Goal: Task Accomplishment & Management: Complete application form

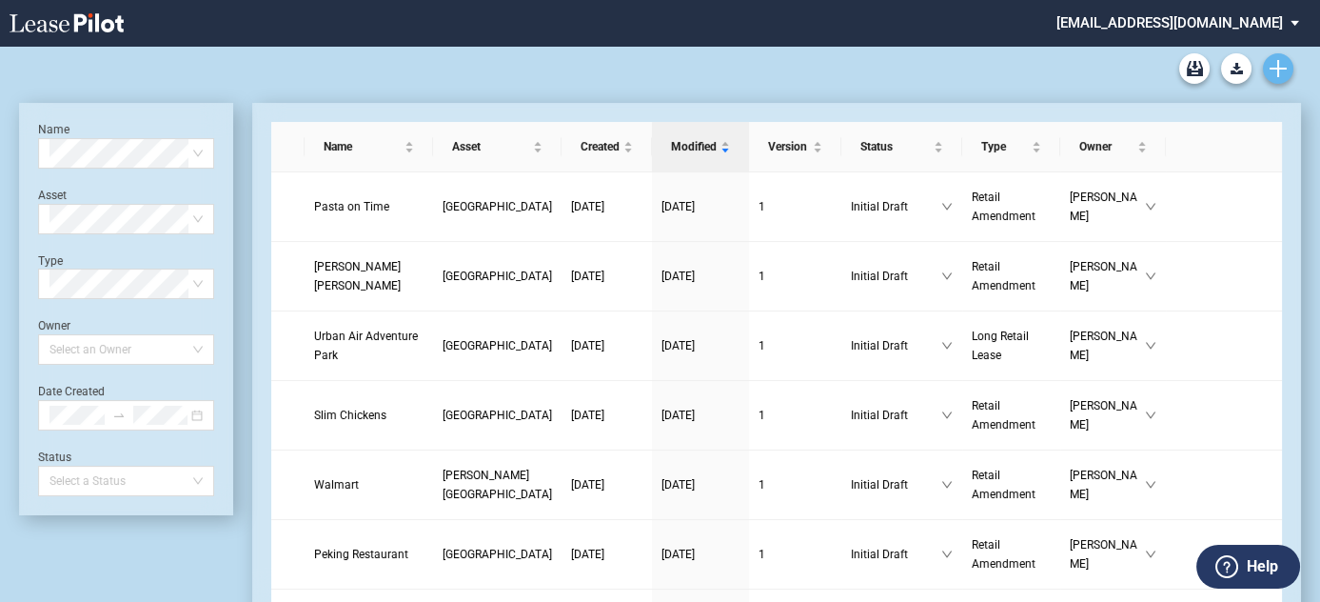
click at [1292, 65] on link "Create new document" at bounding box center [1278, 68] width 30 height 30
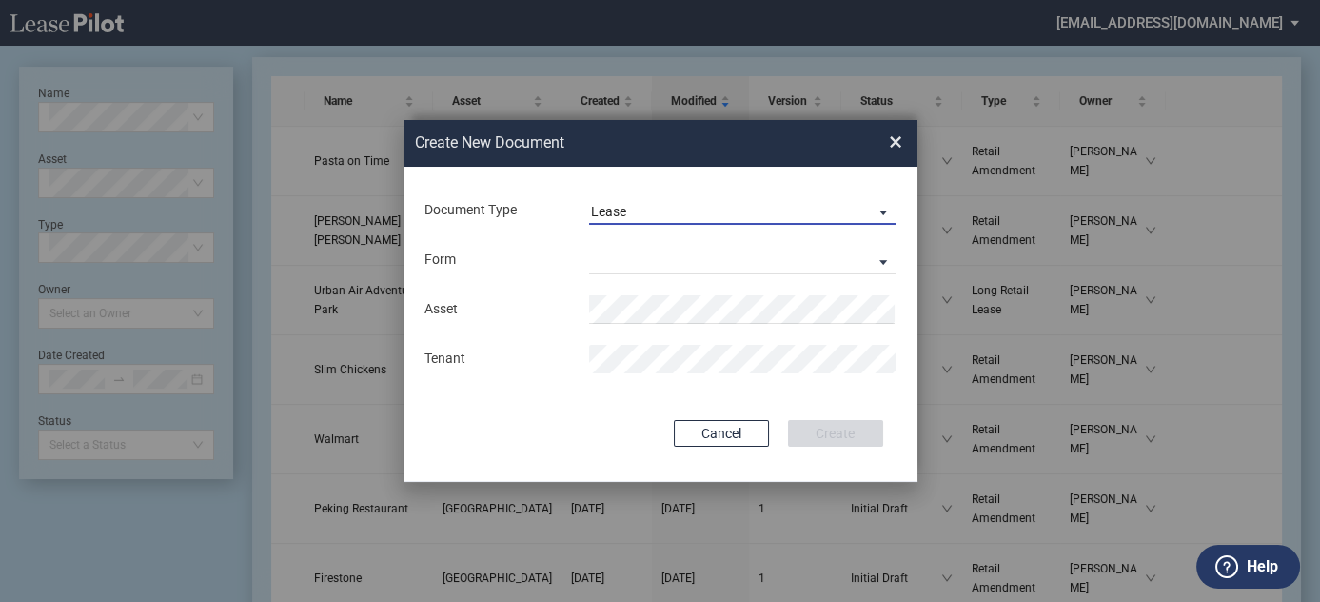
click at [688, 214] on span "Lease" at bounding box center [727, 212] width 273 height 19
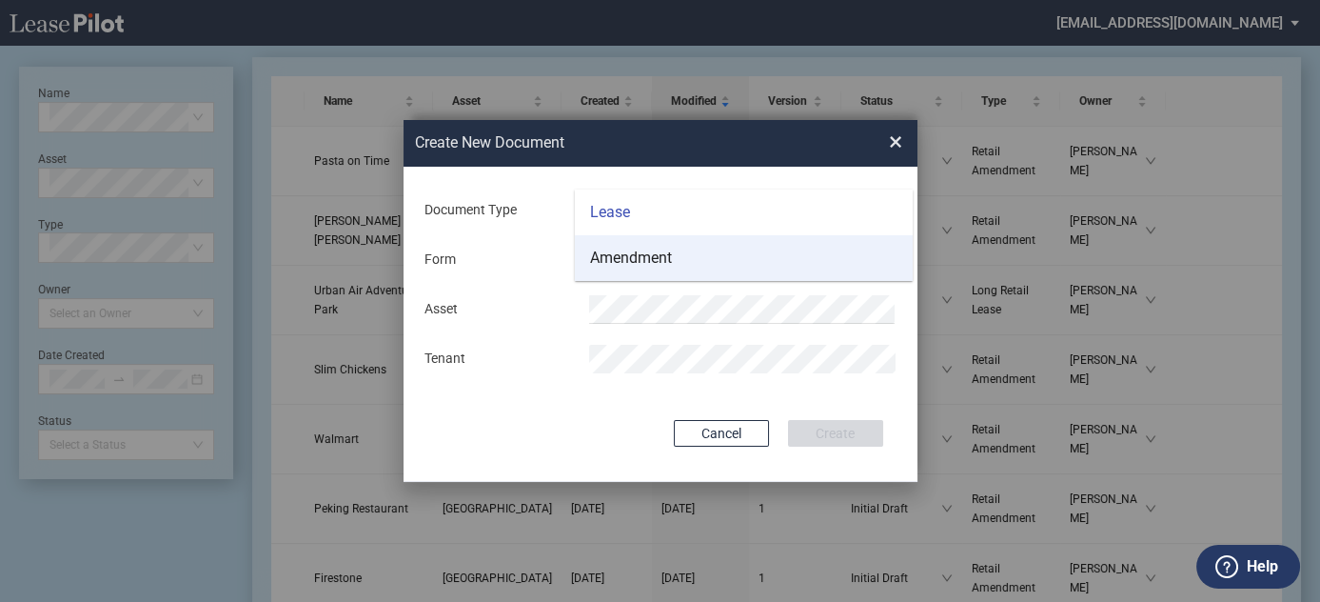
click at [681, 251] on md-option "Amendment" at bounding box center [744, 258] width 338 height 46
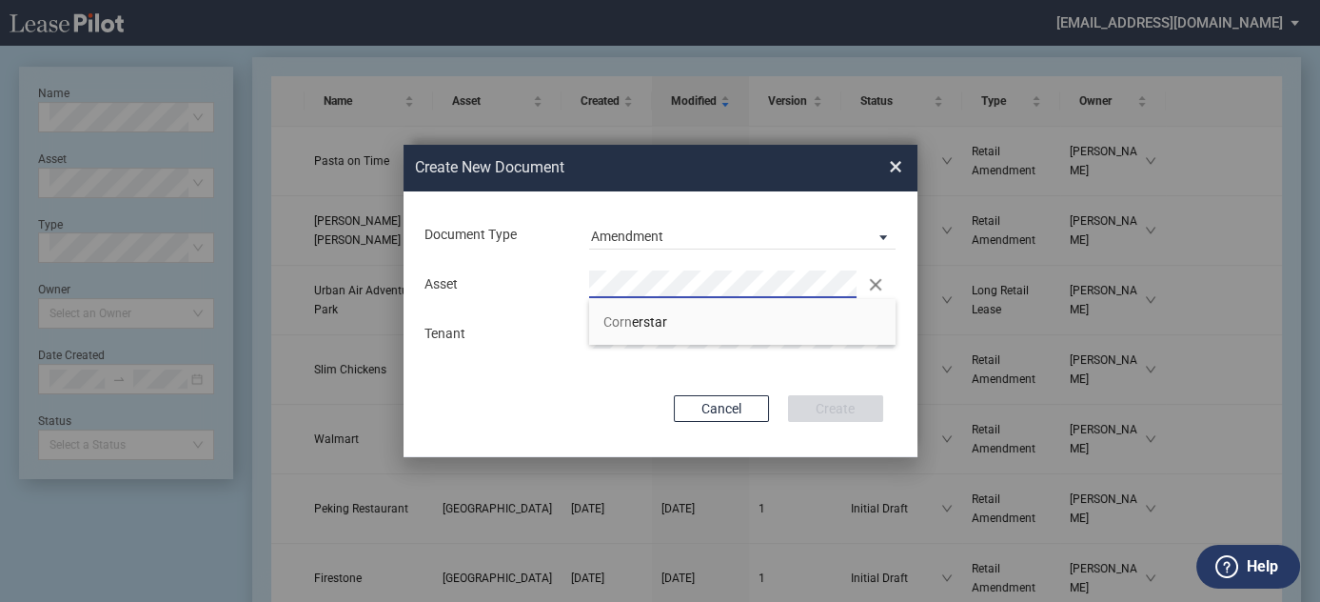
click at [755, 337] on li "Corn erstar" at bounding box center [743, 322] width 308 height 46
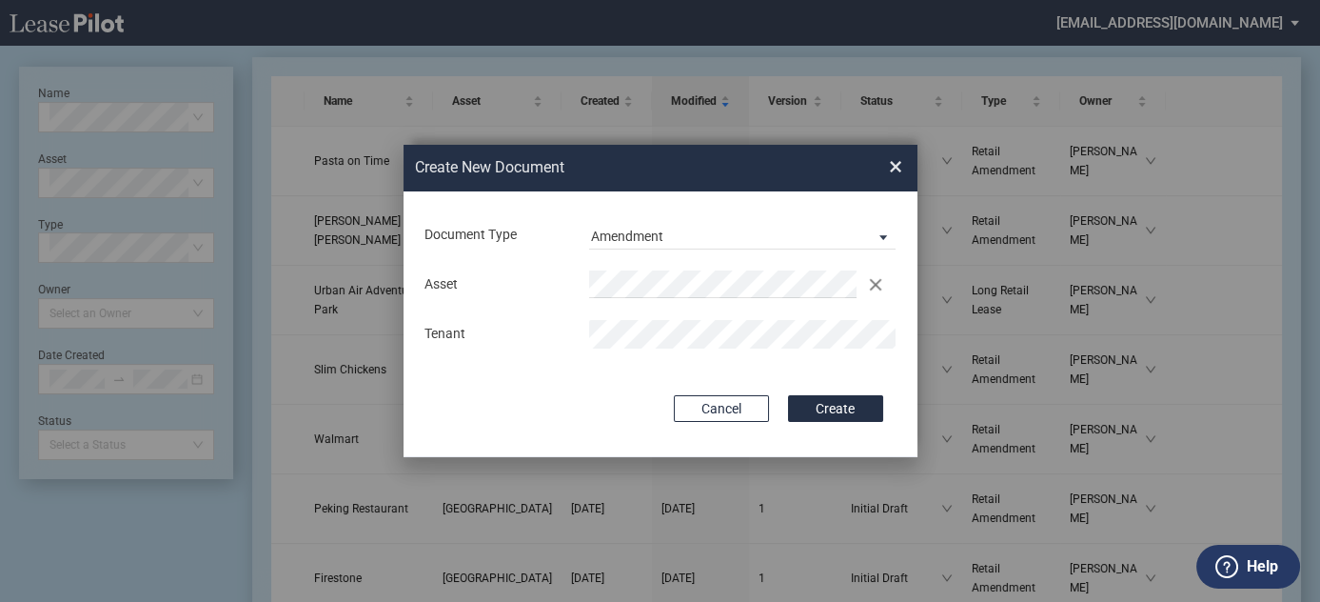
click at [845, 423] on div "Document Type Amendment Deal Type Retail Deal Type Retail Form Retail Amendment…" at bounding box center [661, 324] width 514 height 266
click at [844, 410] on button "Create" at bounding box center [835, 408] width 95 height 27
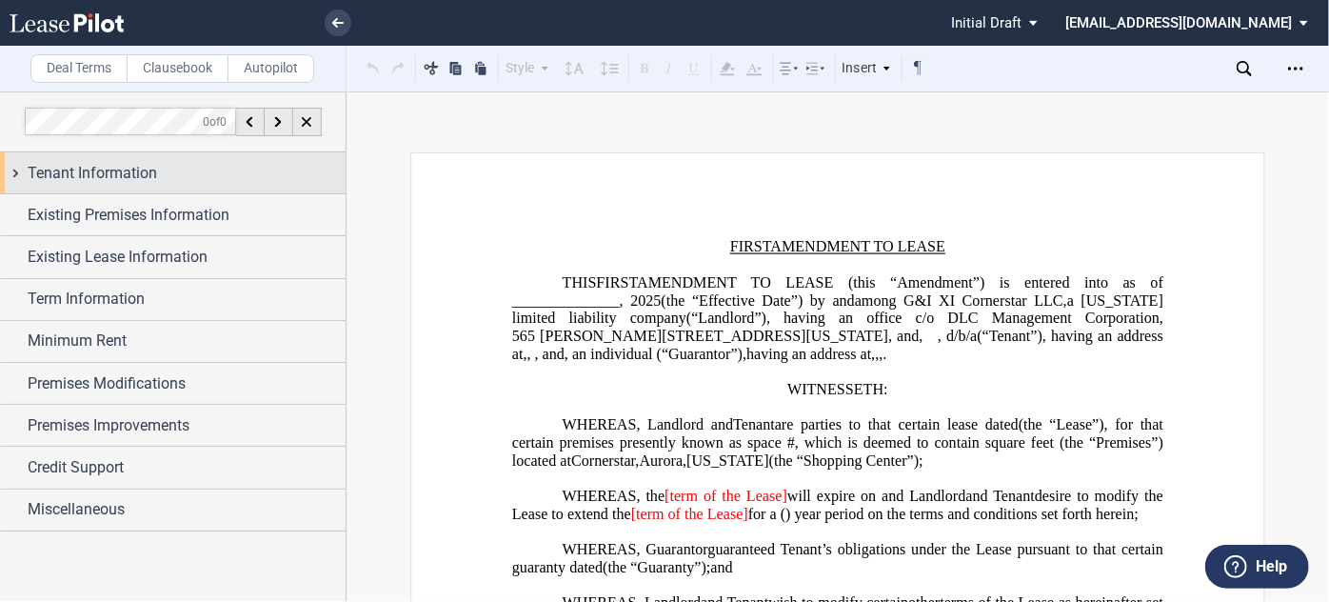
click at [228, 167] on div "Tenant Information" at bounding box center [187, 173] width 318 height 23
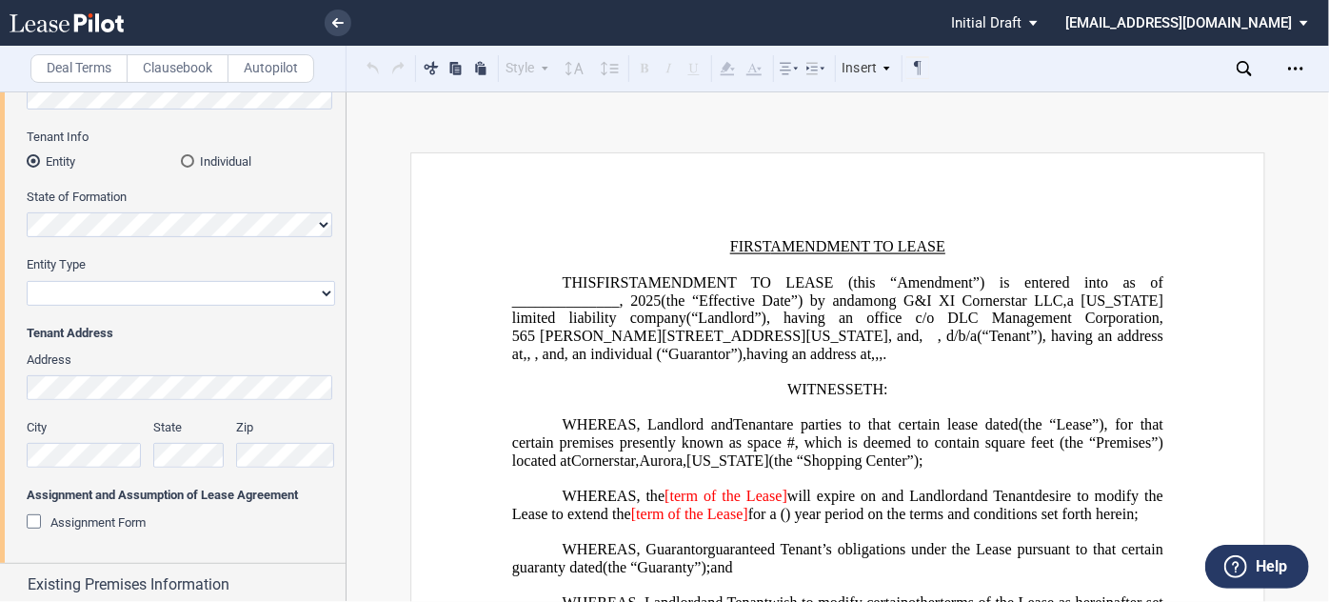
scroll to position [235, 0]
drag, startPoint x: 114, startPoint y: 524, endPoint x: 119, endPoint y: 508, distance: 16.0
click at [114, 524] on span "Assignment Form" at bounding box center [97, 521] width 95 height 14
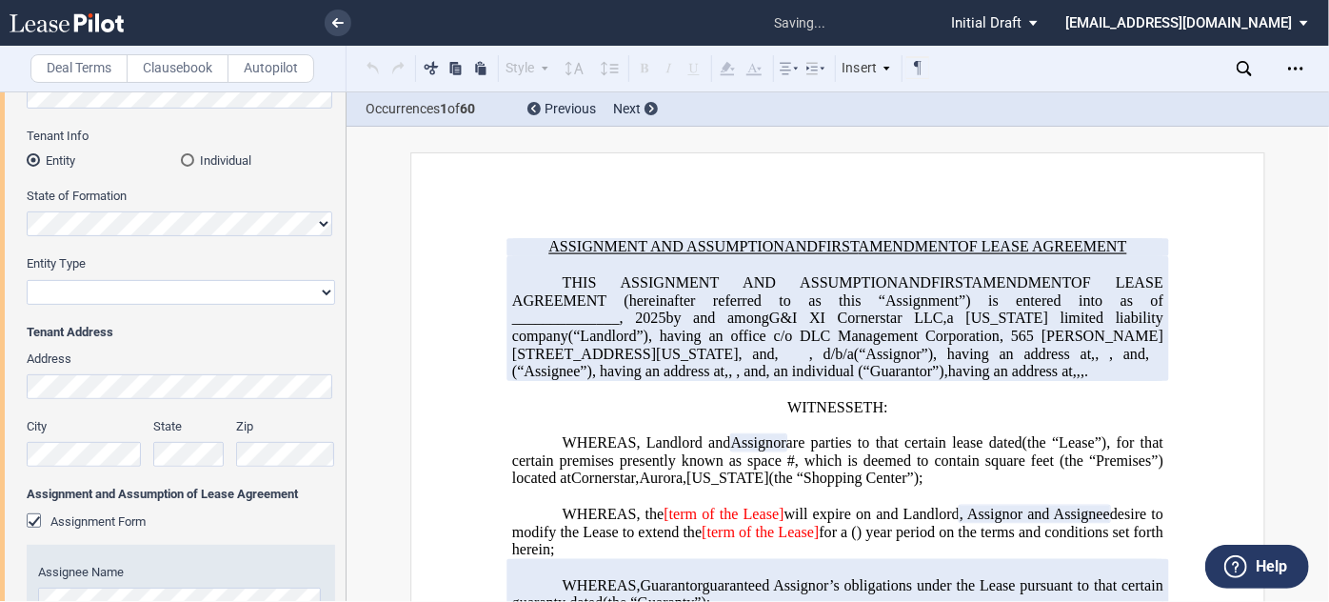
scroll to position [5, 0]
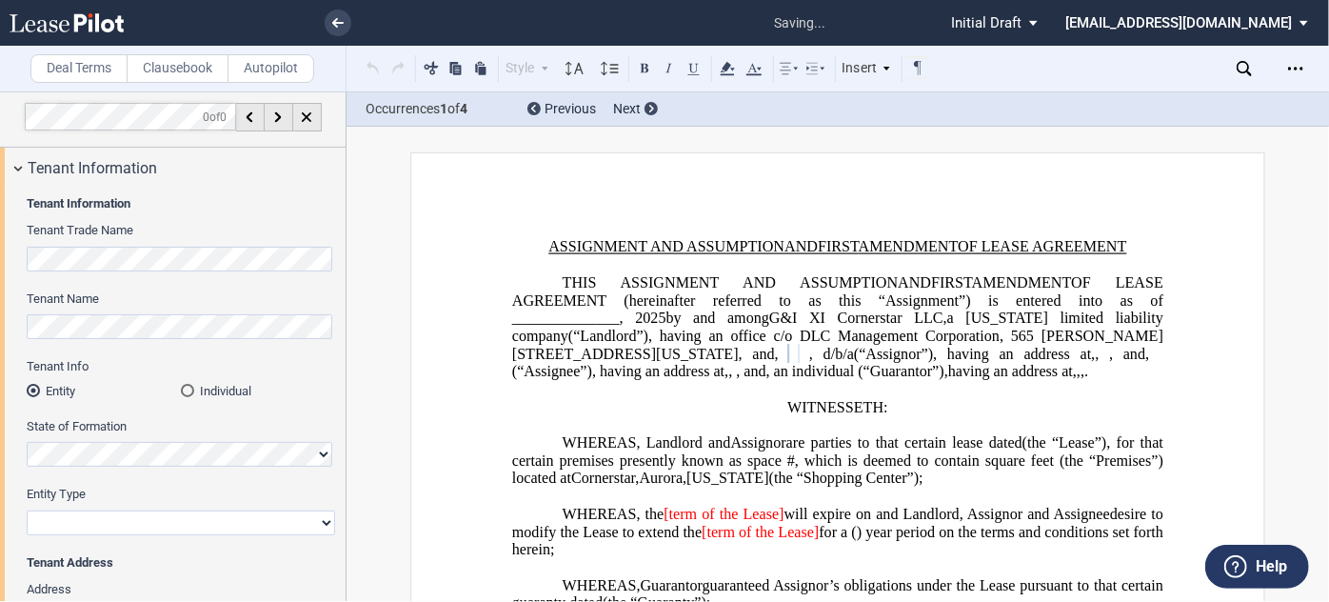
select select "limited liability company"
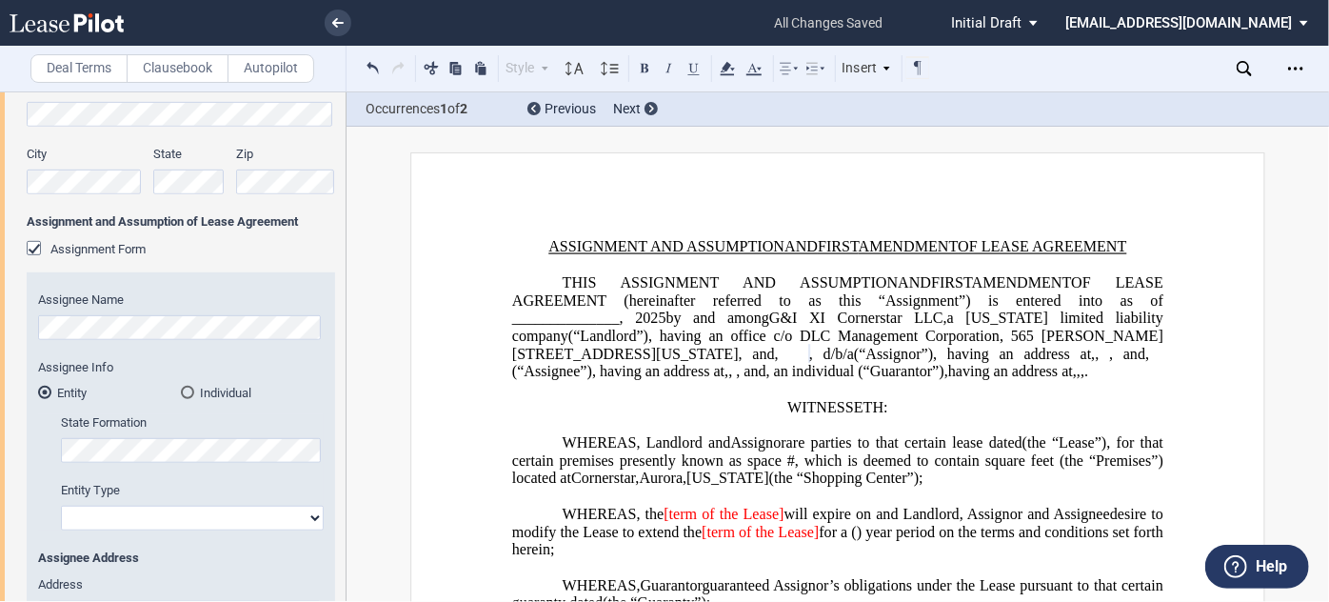
scroll to position [507, 0]
click at [204, 389] on md-radio-button "Individual" at bounding box center [252, 392] width 143 height 17
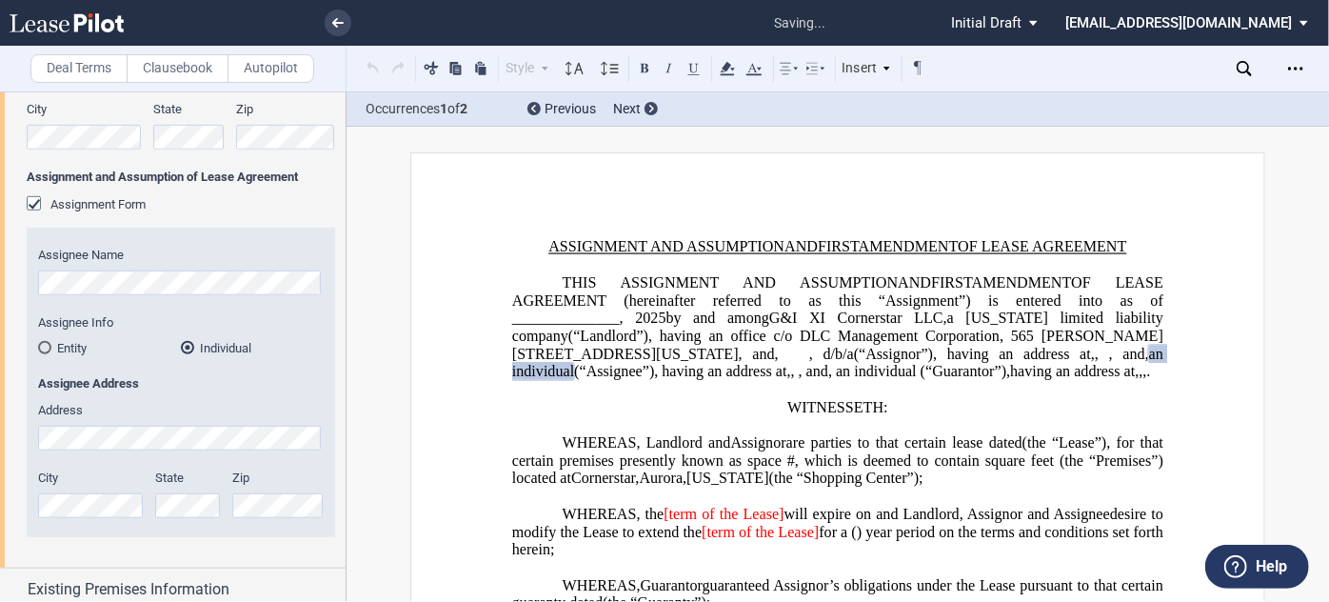
scroll to position [590, 0]
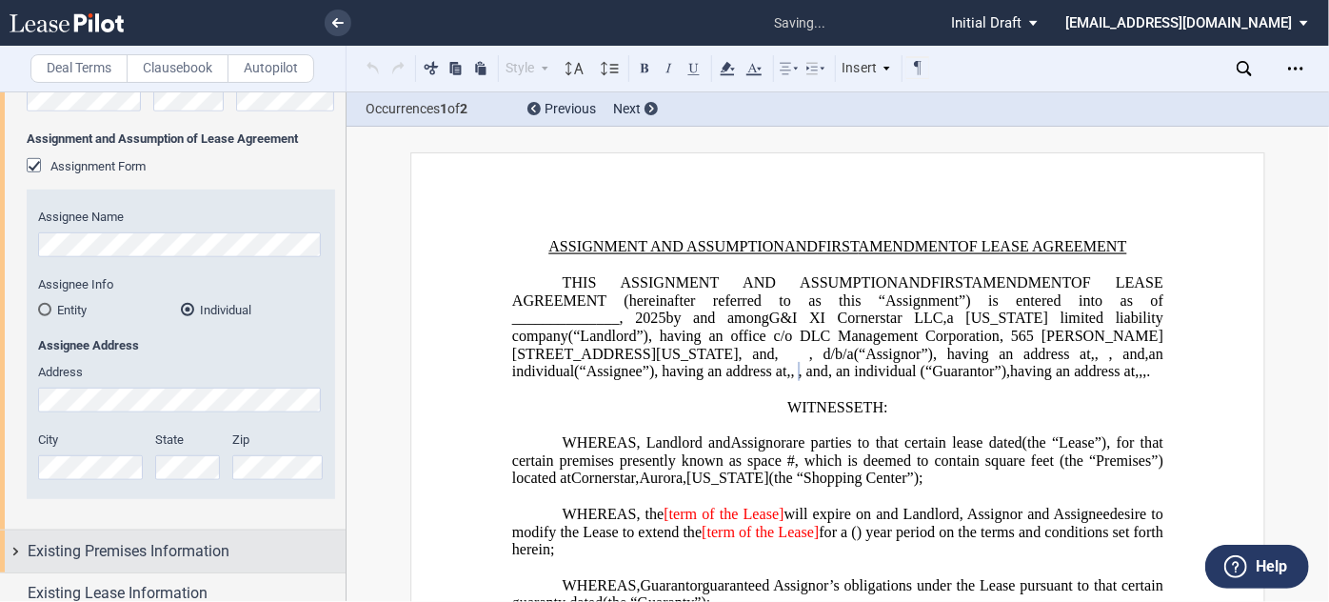
click at [183, 557] on span "Existing Premises Information" at bounding box center [129, 551] width 202 height 23
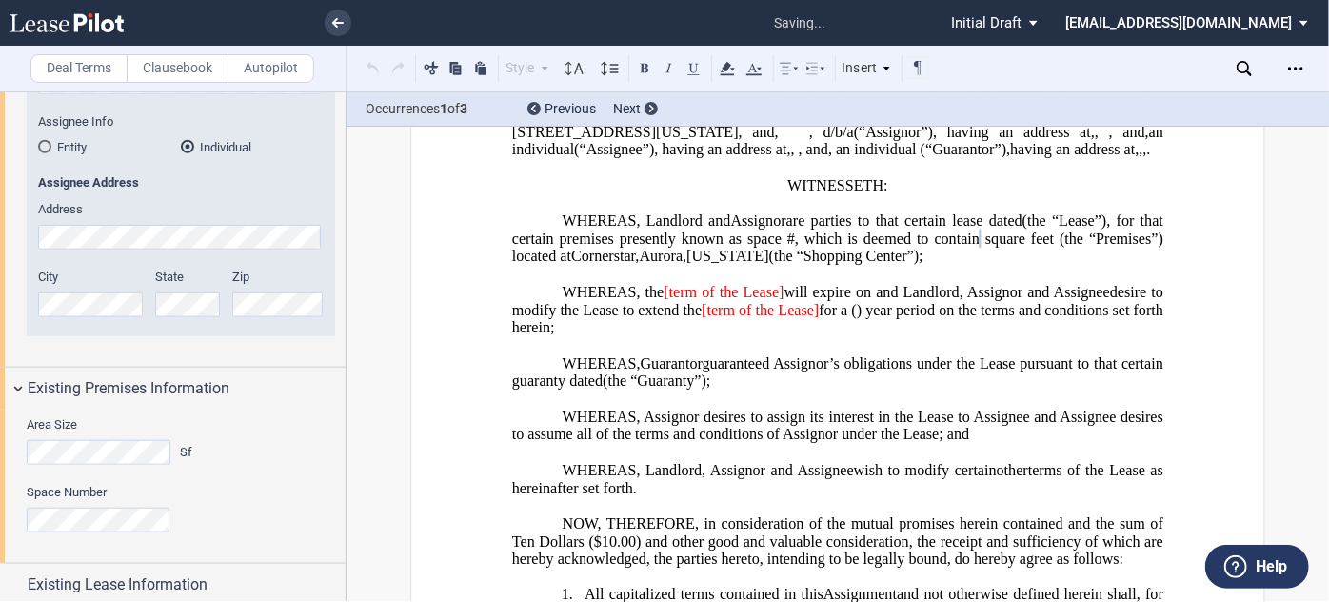
scroll to position [941, 0]
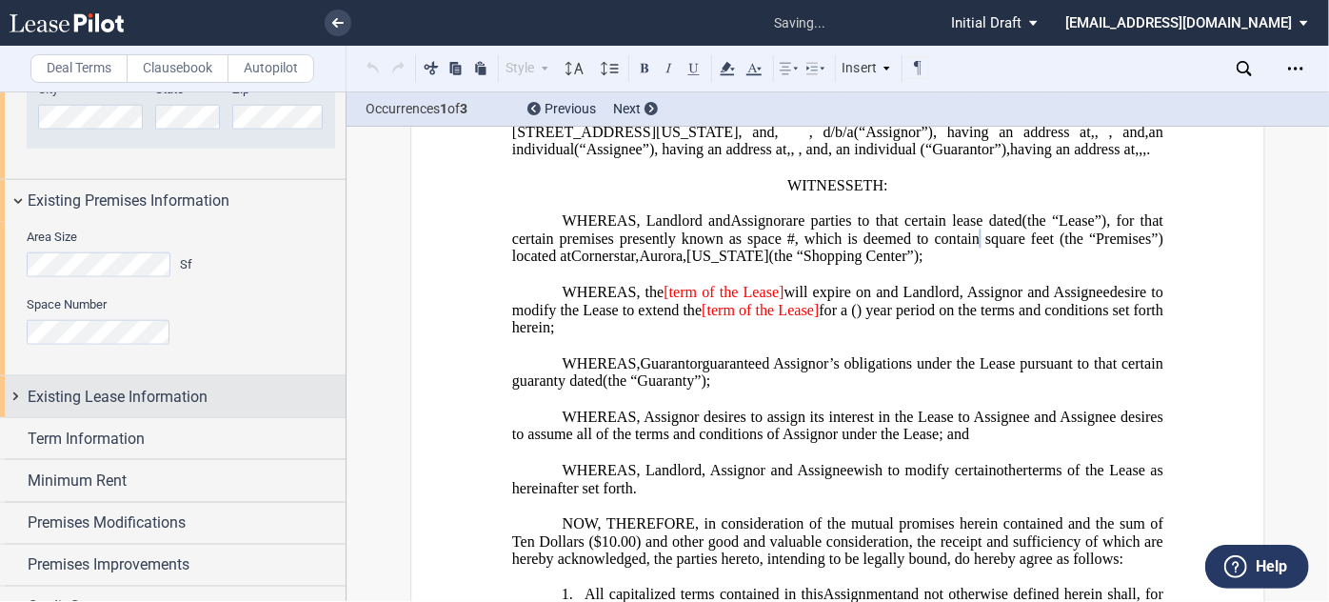
click at [192, 391] on span "Existing Lease Information" at bounding box center [118, 397] width 180 height 23
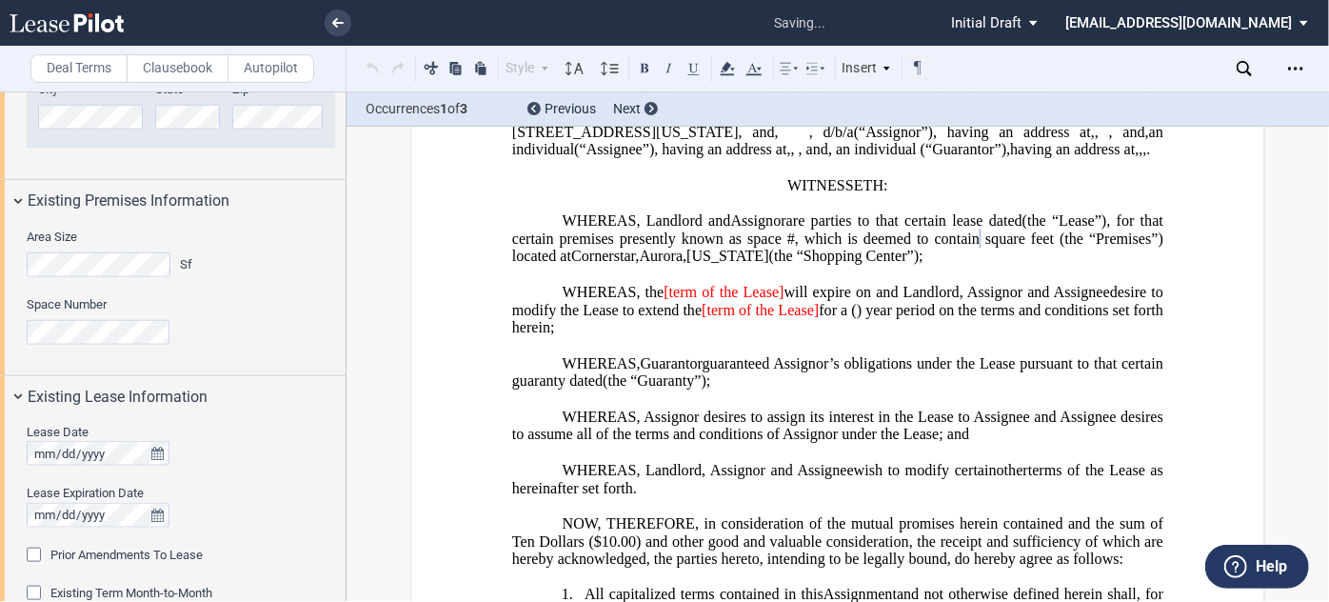
scroll to position [1062, 0]
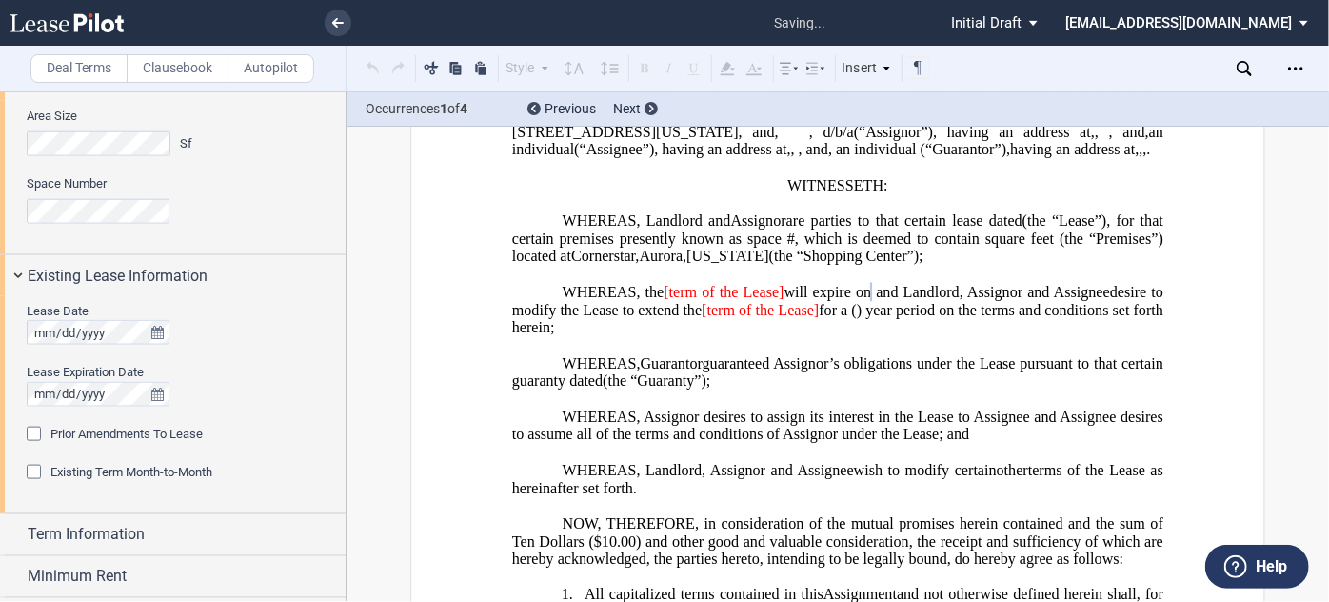
click at [116, 430] on span "Prior Amendments To Lease" at bounding box center [126, 434] width 152 height 14
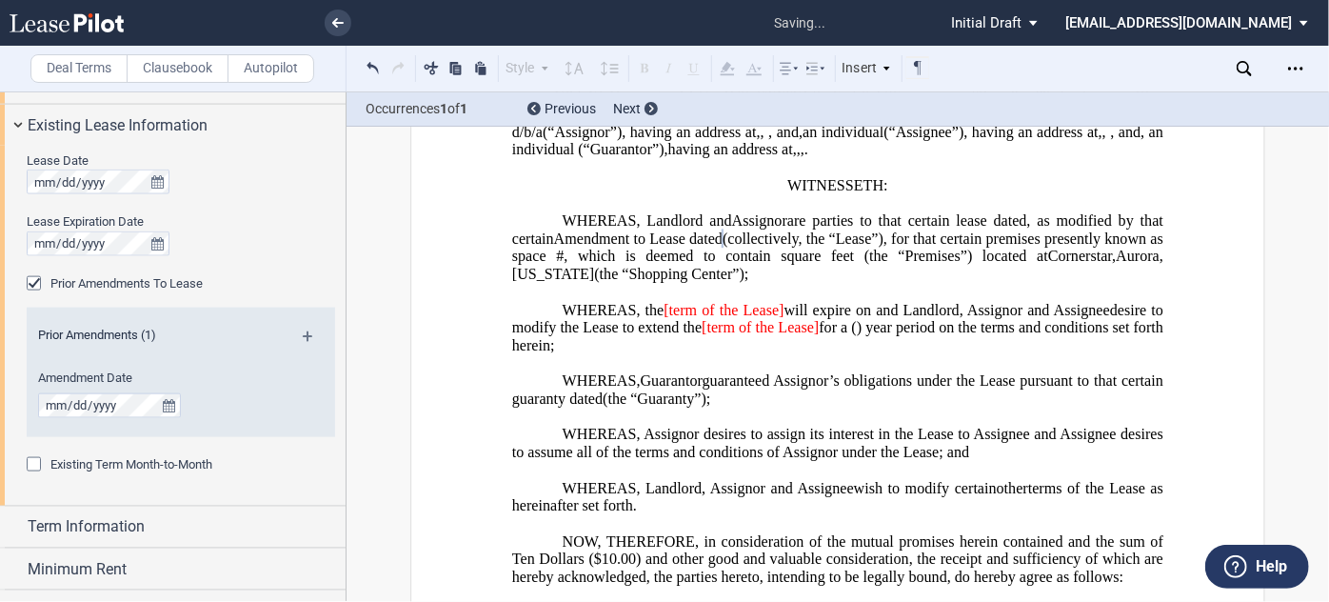
scroll to position [1236, 0]
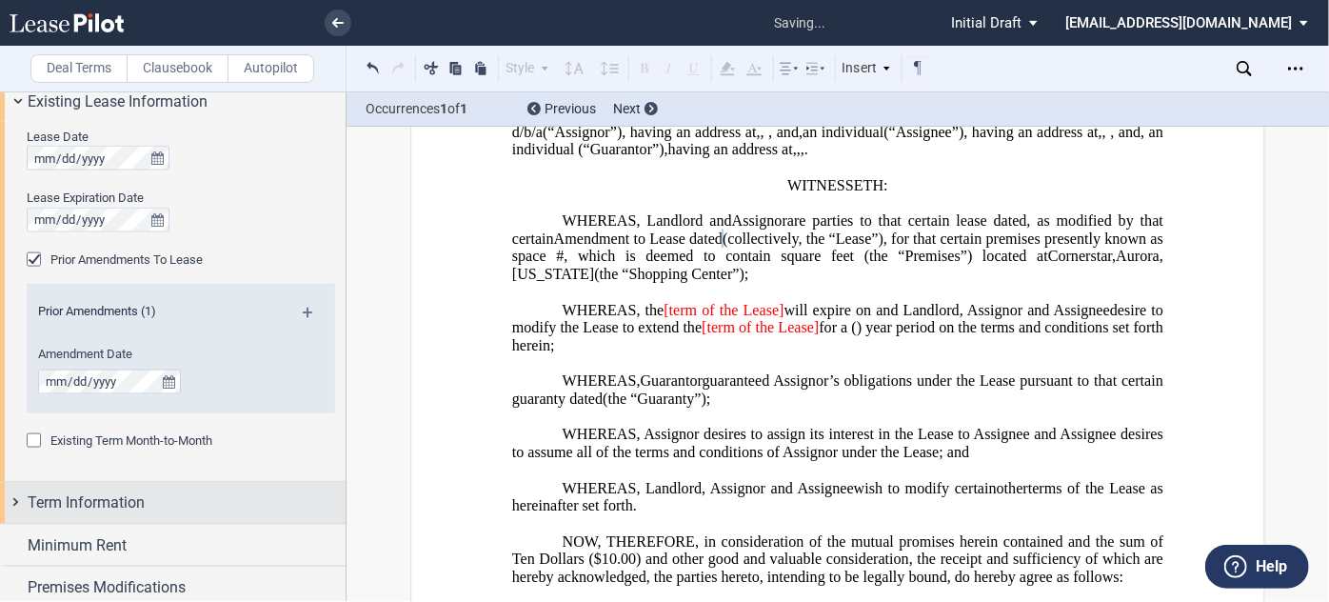
click at [175, 509] on div "Term Information" at bounding box center [187, 502] width 318 height 23
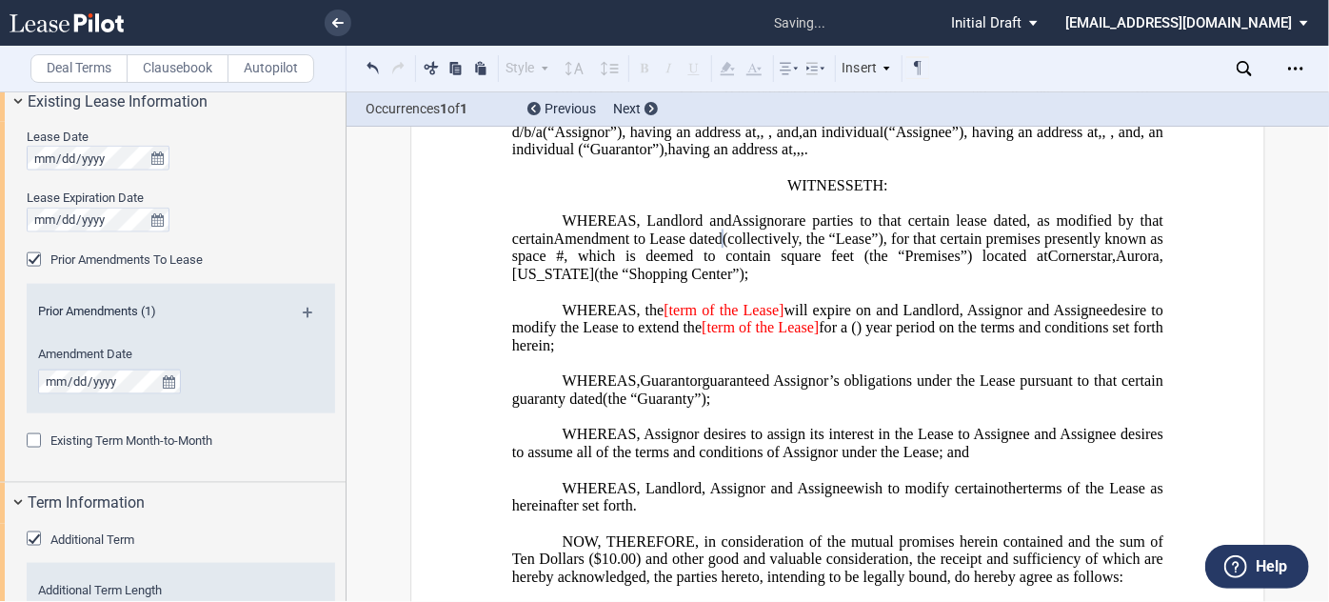
scroll to position [1399, 0]
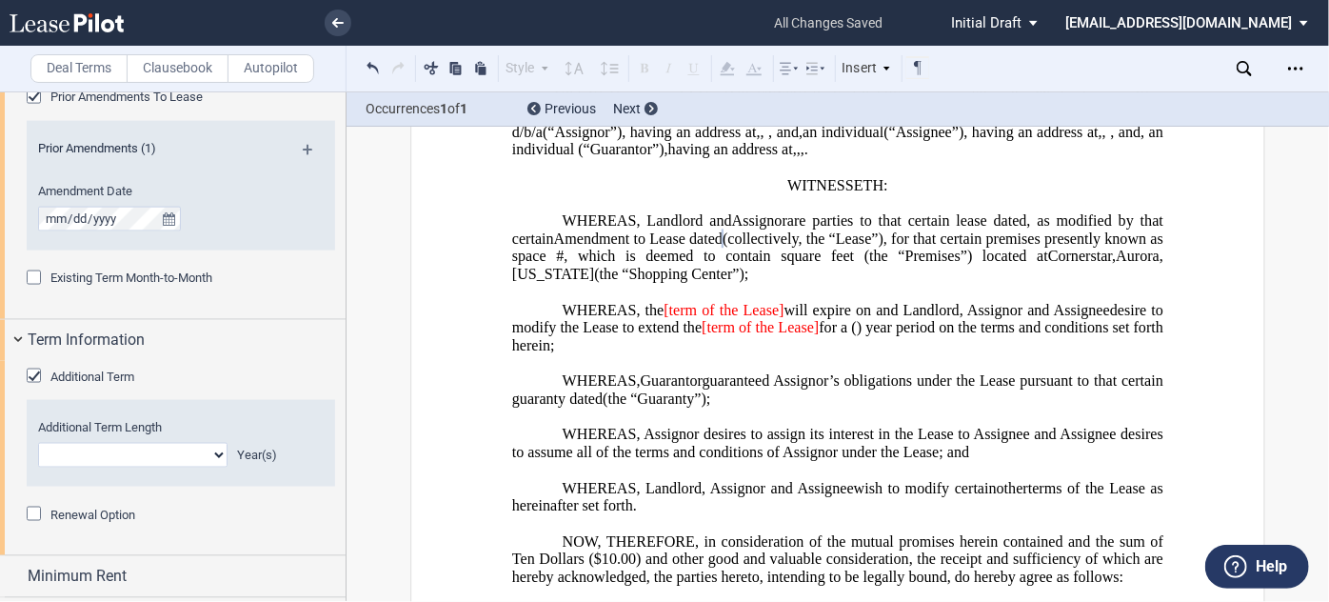
click at [159, 461] on select "0 1 2 3 4 5 6 7 8 9 10 11 12 13 14 15 16 17 18 19 20" at bounding box center [132, 455] width 189 height 25
select select "number:3"
click at [38, 443] on select "0 1 2 3 4 5 6 7 8 9 10 11 12 13 14 15 16 17 18 19 20" at bounding box center [132, 455] width 189 height 25
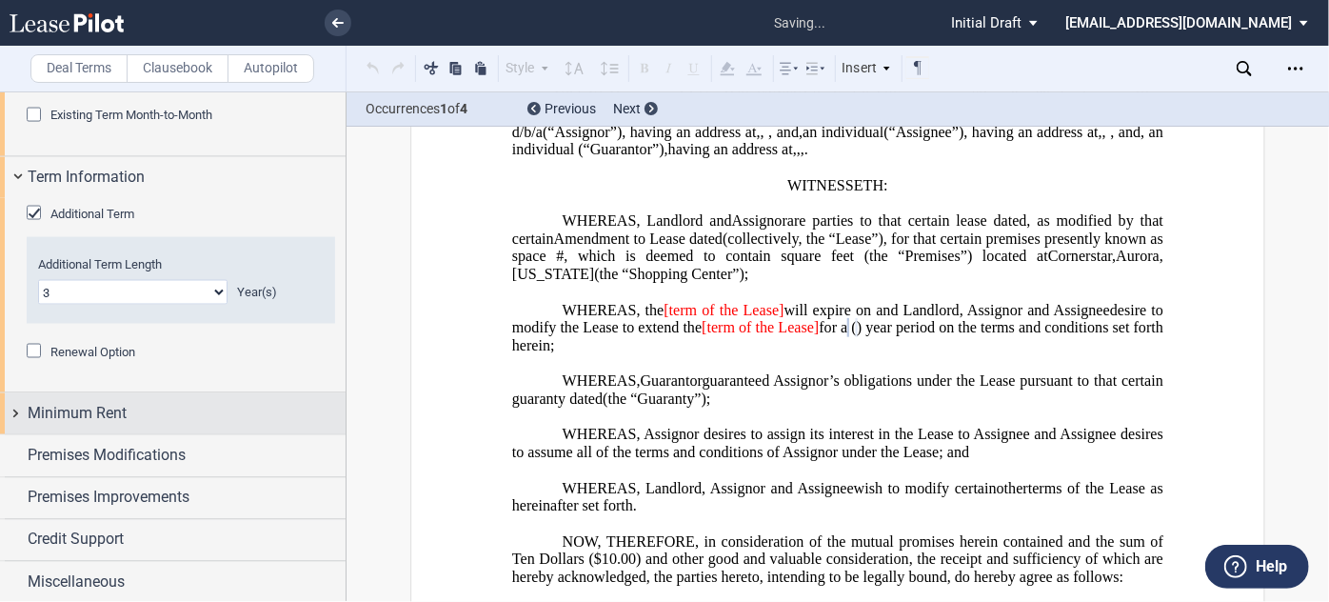
click at [163, 416] on div "Minimum Rent" at bounding box center [187, 414] width 318 height 23
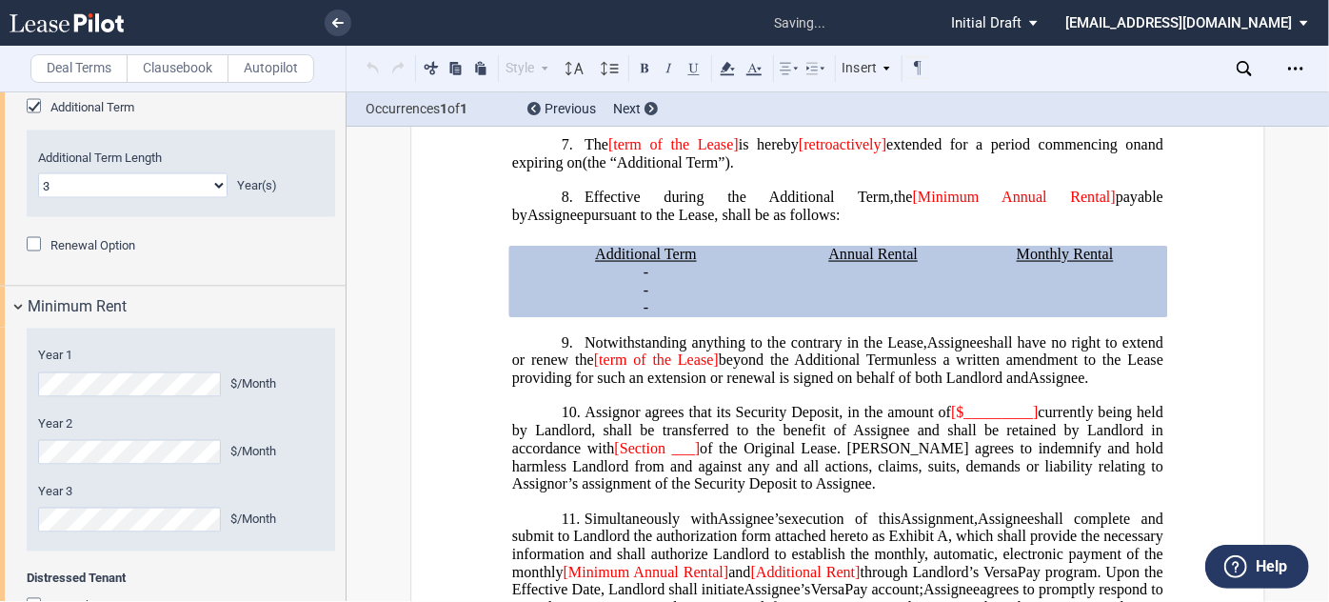
scroll to position [1670, 0]
click at [287, 489] on label "Year 3" at bounding box center [181, 490] width 286 height 17
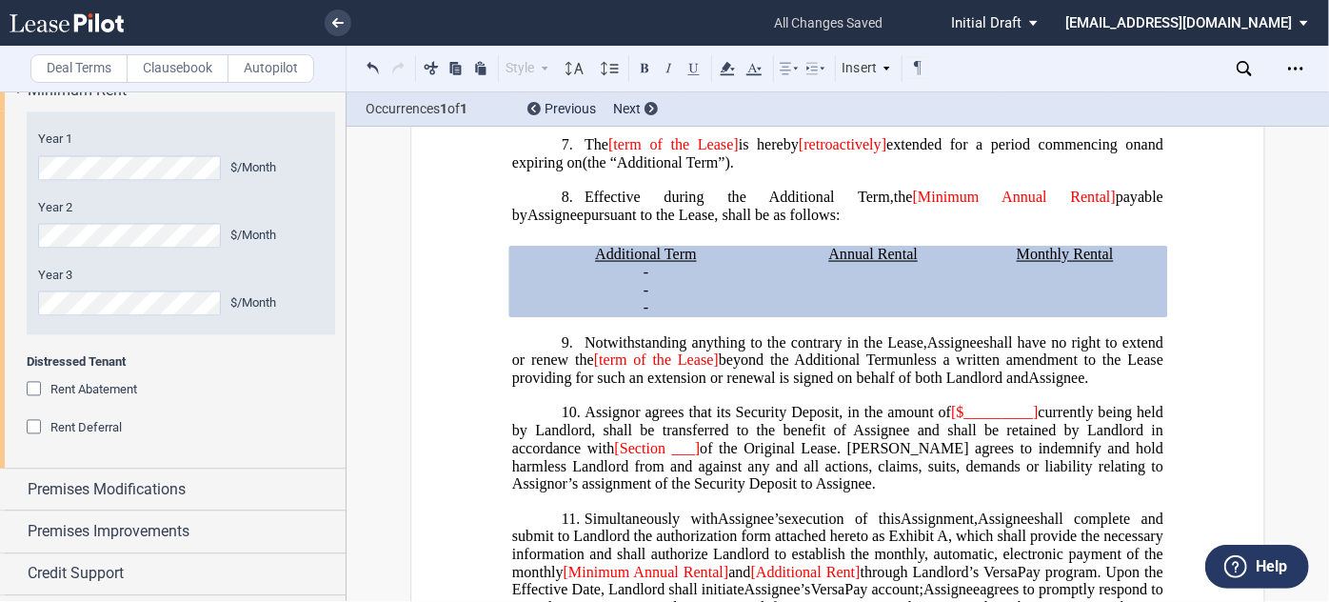
scroll to position [1886, 0]
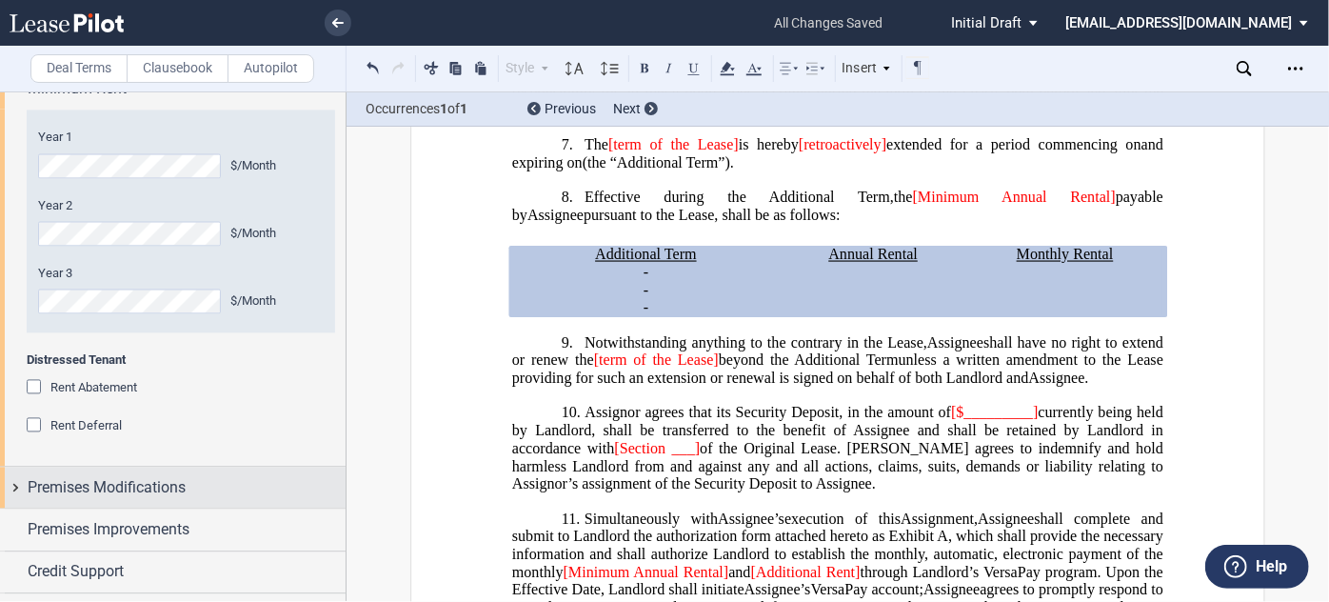
drag, startPoint x: 288, startPoint y: 489, endPoint x: 207, endPoint y: 478, distance: 81.7
click at [207, 478] on div "Premises Modifications" at bounding box center [187, 488] width 318 height 23
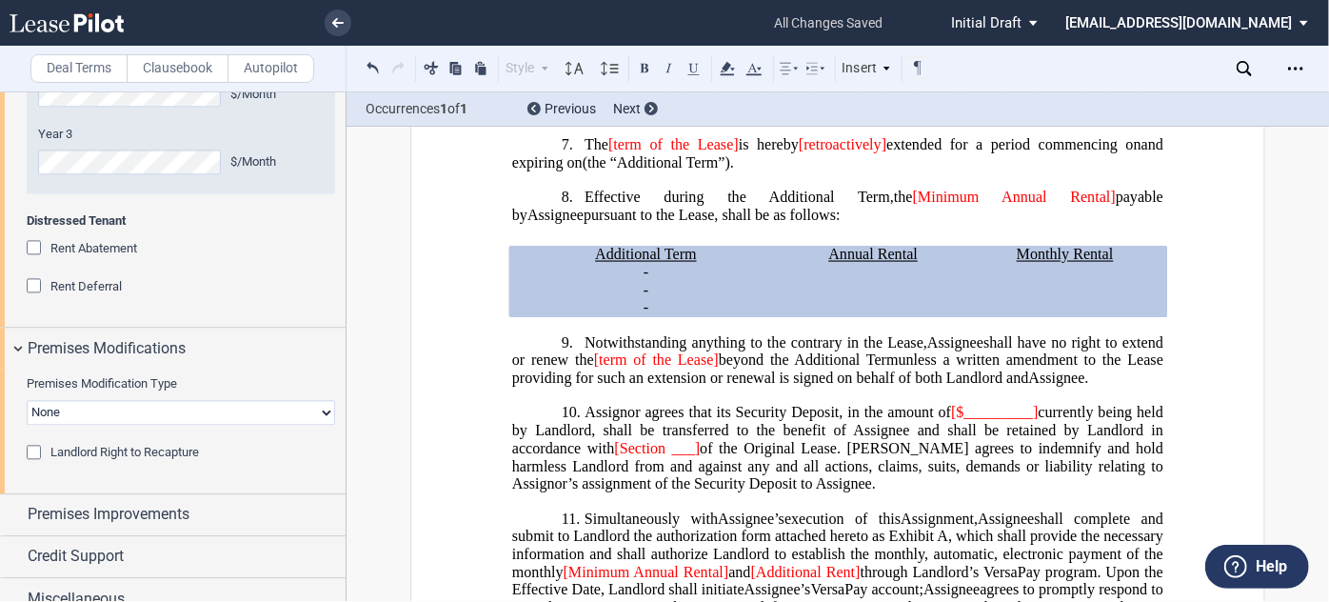
scroll to position [2042, 0]
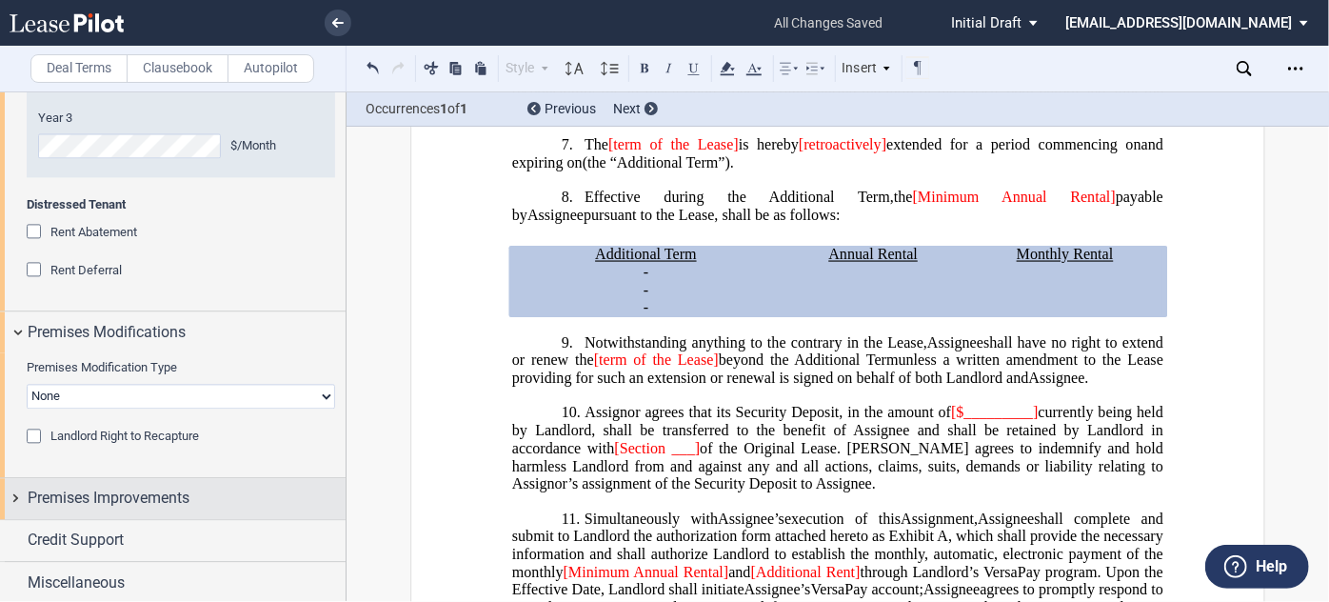
click at [217, 509] on div "Premises Improvements" at bounding box center [173, 498] width 346 height 41
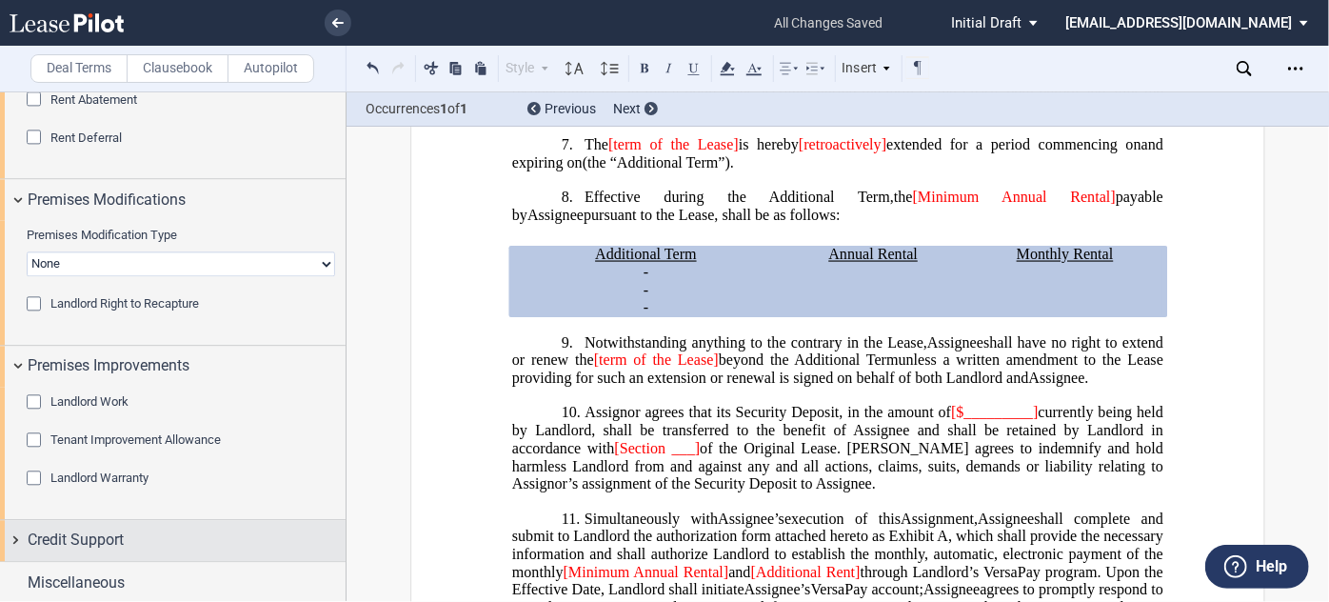
click at [208, 535] on div "Credit Support" at bounding box center [187, 539] width 318 height 23
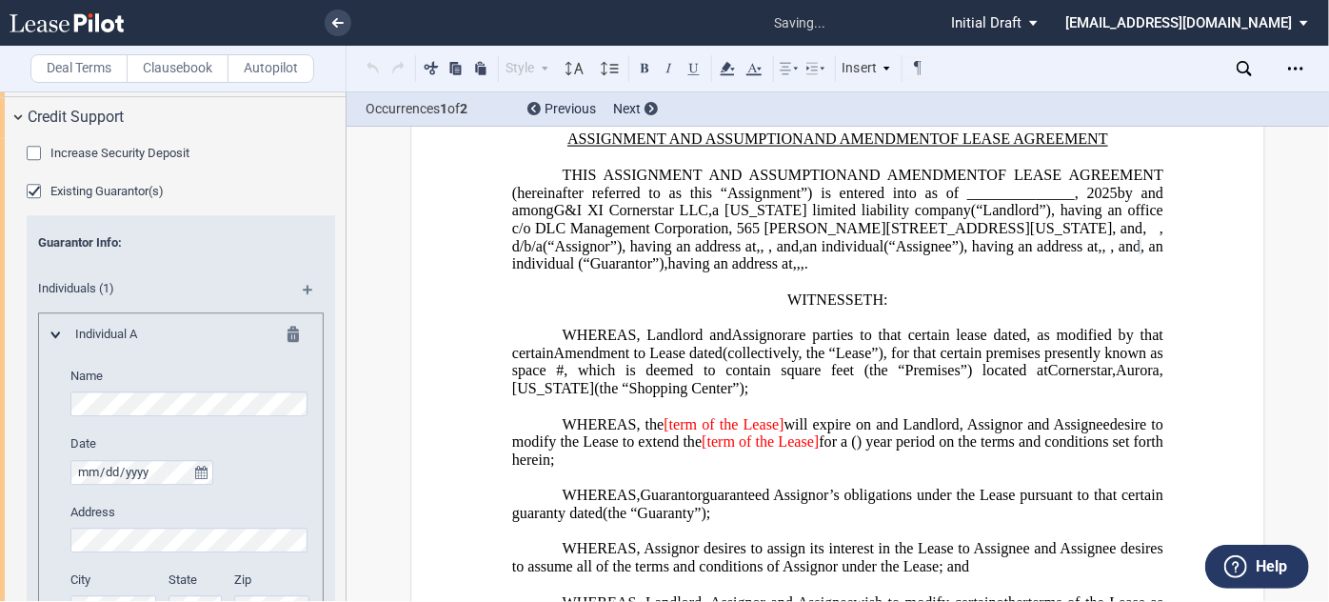
scroll to position [0, 106]
click at [478, 398] on div "Deal Terms Clausebook Autopilot Style Normal 8pt 9pt 10pt 10.5pt 11pt 12pt 14pt…" at bounding box center [664, 346] width 1329 height 510
click at [628, 392] on div "Deal Terms Clausebook Autopilot Style Normal 8pt 9pt 10pt 10.5pt 11pt 12pt 14pt…" at bounding box center [664, 346] width 1329 height 510
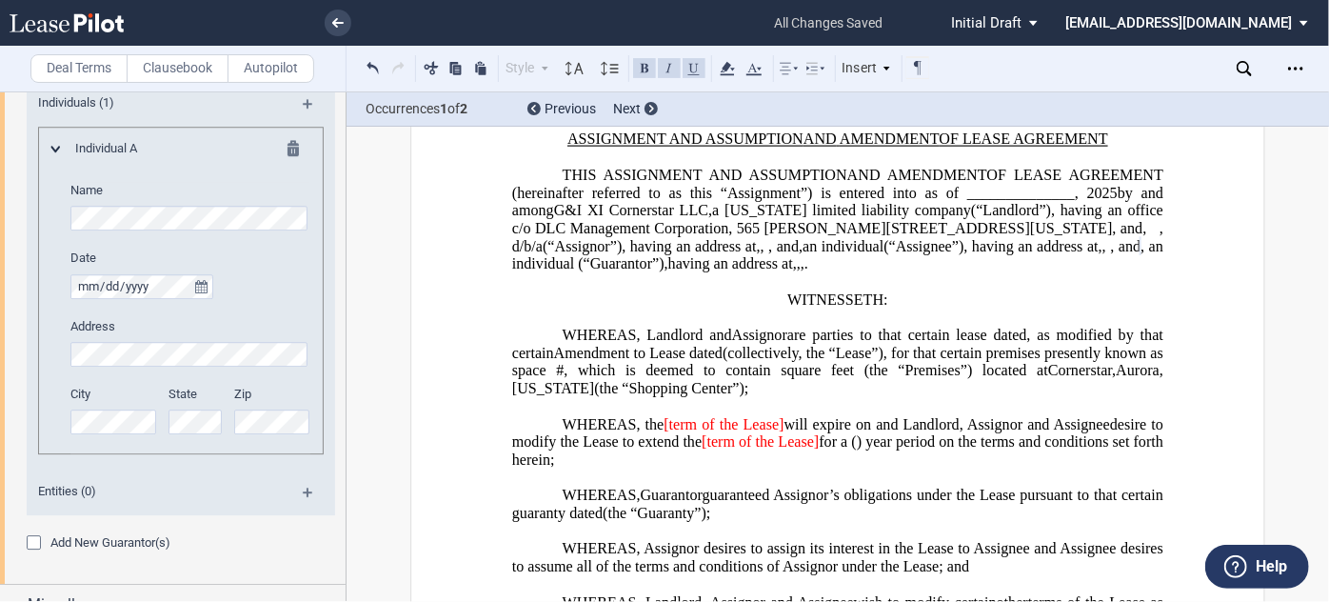
scroll to position [2694, 0]
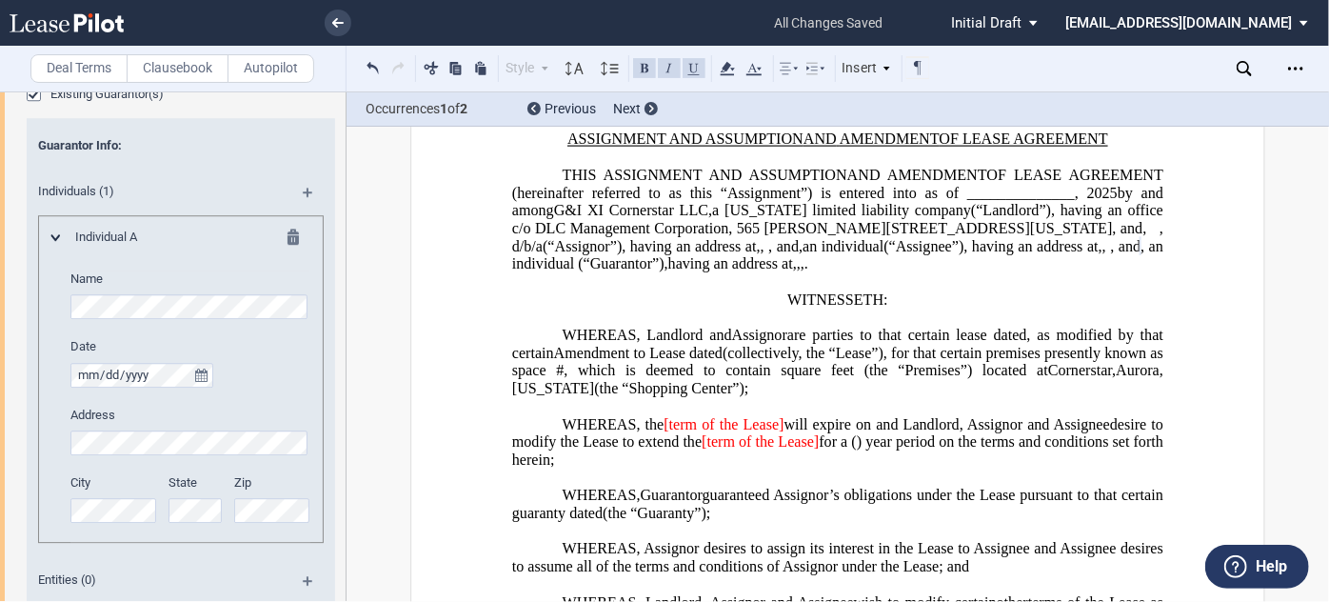
drag, startPoint x: 302, startPoint y: 186, endPoint x: 215, endPoint y: 288, distance: 134.5
click at [303, 188] on md-icon at bounding box center [316, 199] width 26 height 23
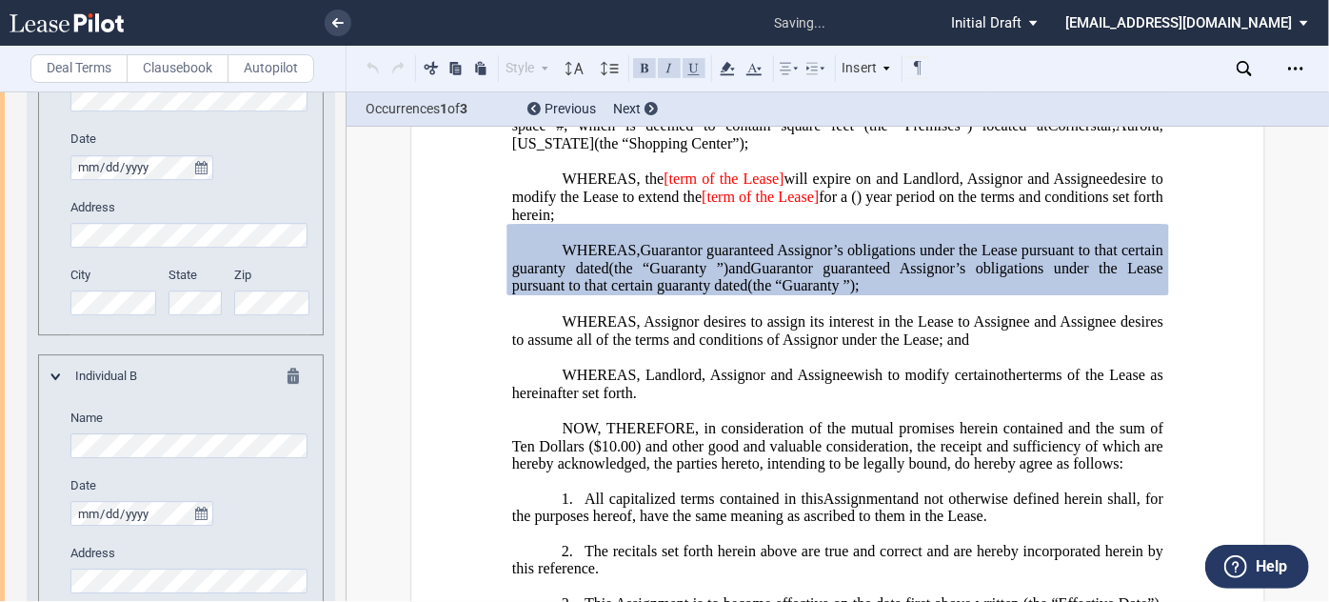
scroll to position [404, 0]
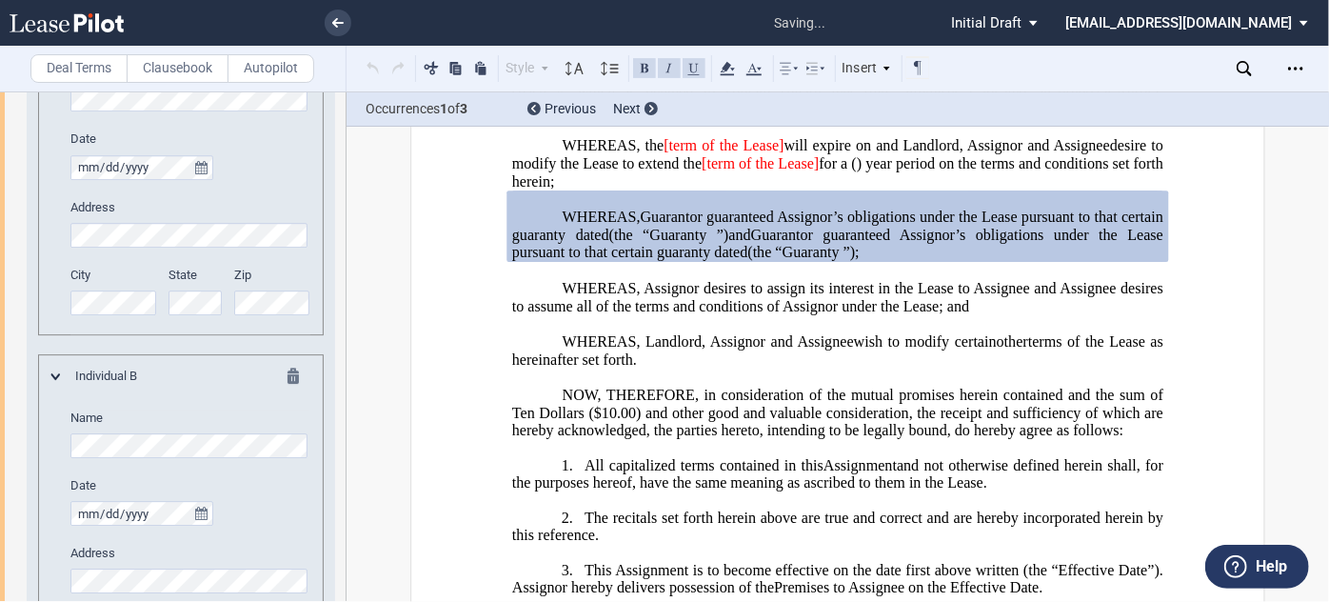
click at [288, 377] on md-icon at bounding box center [299, 378] width 23 height 23
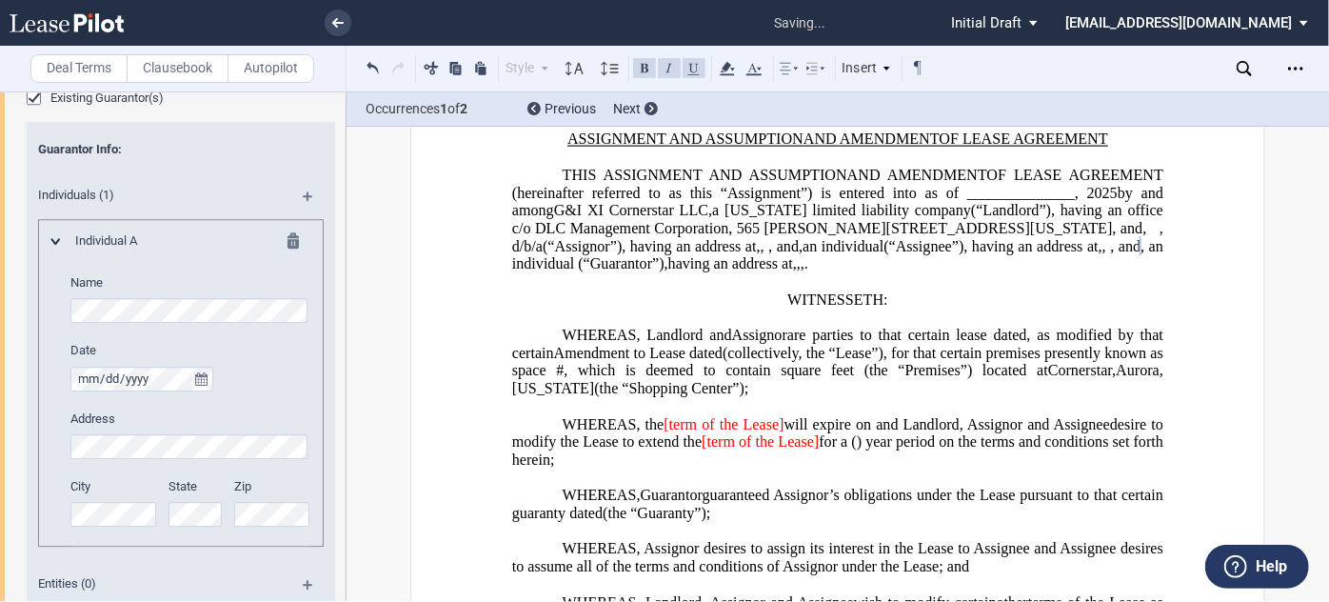
scroll to position [0, 0]
click at [800, 271] on span ", an individual" at bounding box center [839, 254] width 655 height 34
click at [846, 271] on span ", individual" at bounding box center [839, 254] width 655 height 34
click at [674, 272] on span "(“Guarantor”)," at bounding box center [629, 263] width 89 height 17
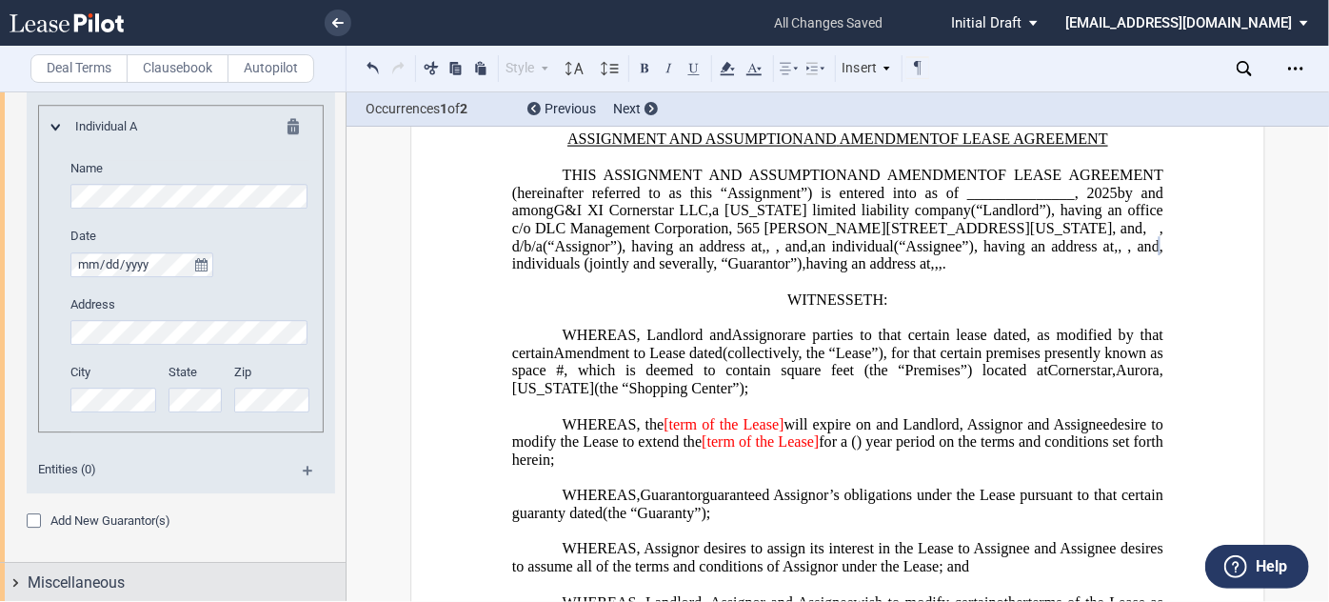
click at [169, 582] on div "Miscellaneous" at bounding box center [187, 582] width 318 height 23
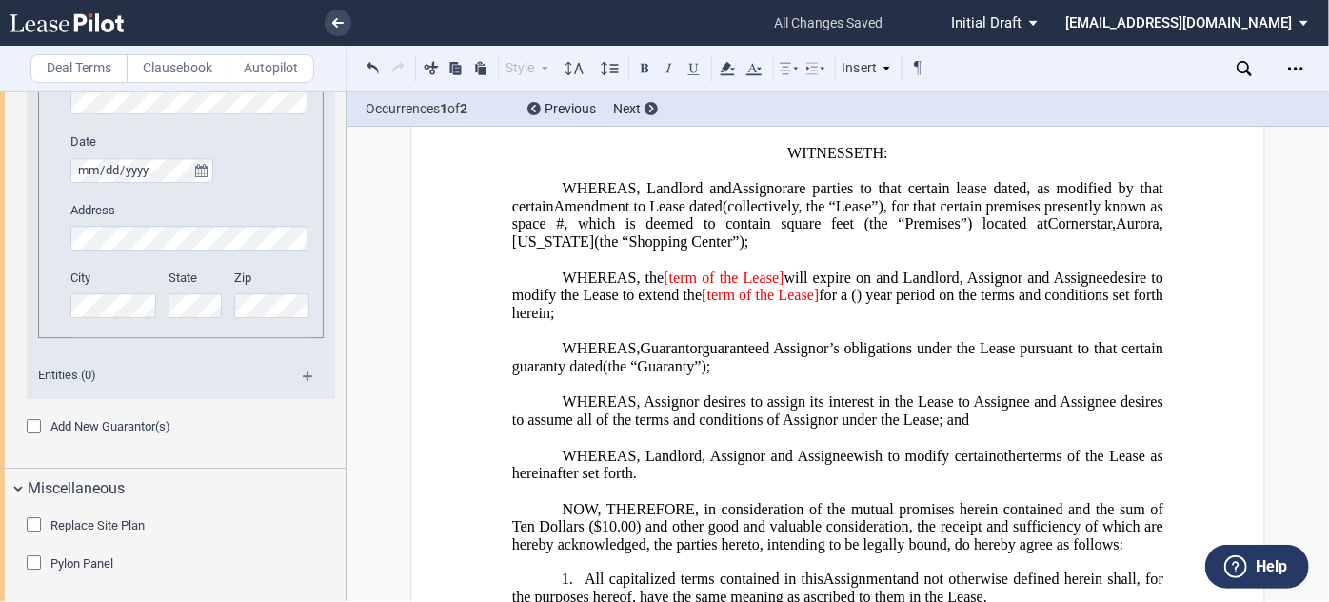
scroll to position [256, 0]
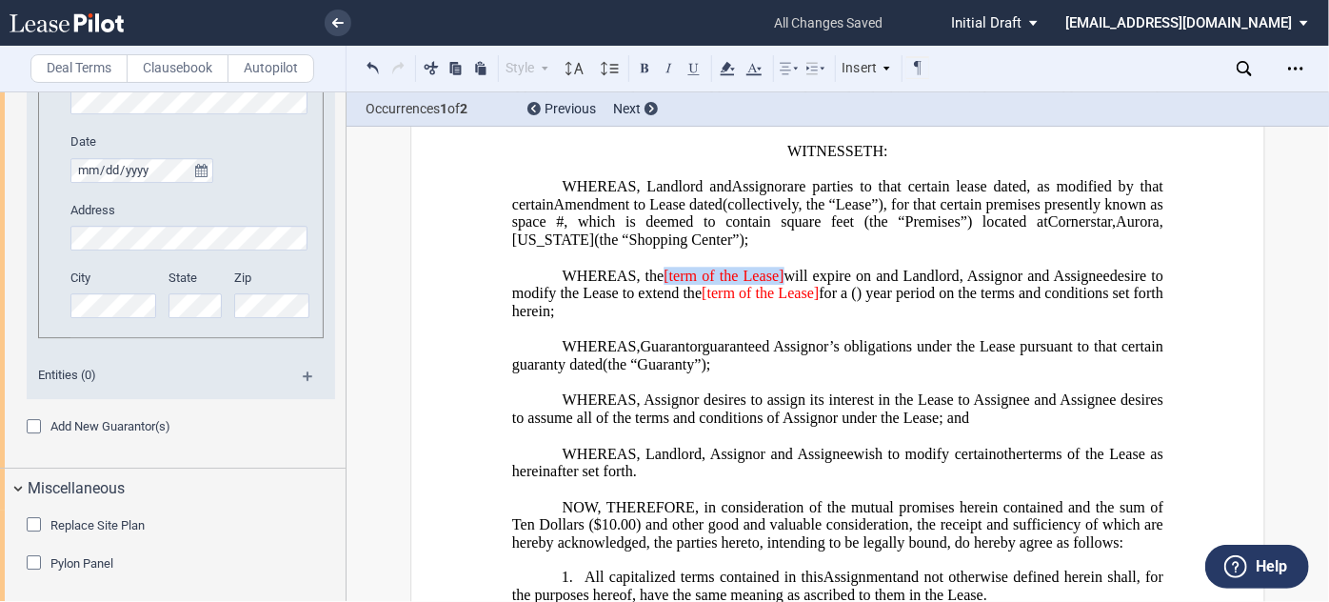
drag, startPoint x: 786, startPoint y: 321, endPoint x: 665, endPoint y: 318, distance: 120.9
click at [665, 284] on span "WHEREAS, the [term of the Lease] will expire on ﻿ ﻿ and Landlord" at bounding box center [761, 275] width 397 height 17
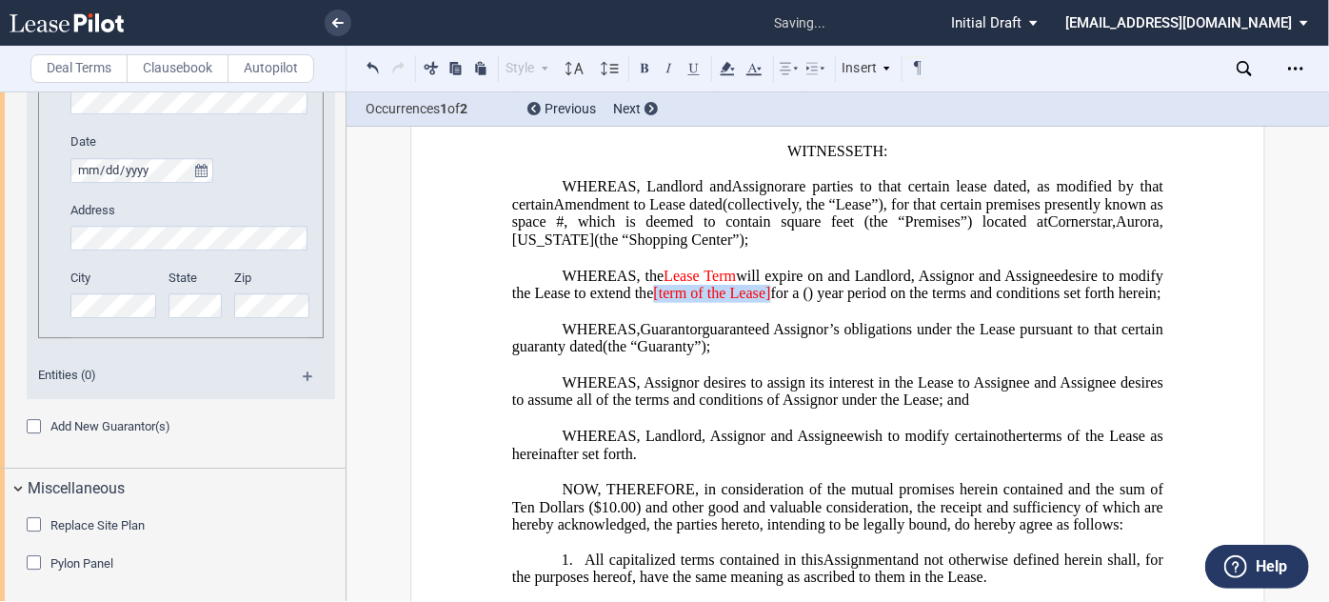
drag, startPoint x: 948, startPoint y: 340, endPoint x: 824, endPoint y: 344, distance: 123.8
click at [824, 301] on span "desire to modify the Lease to extend the [term of the Lease] for a ﻿ ﻿ ( ﻿ ﻿ ) …" at bounding box center [839, 284] width 655 height 34
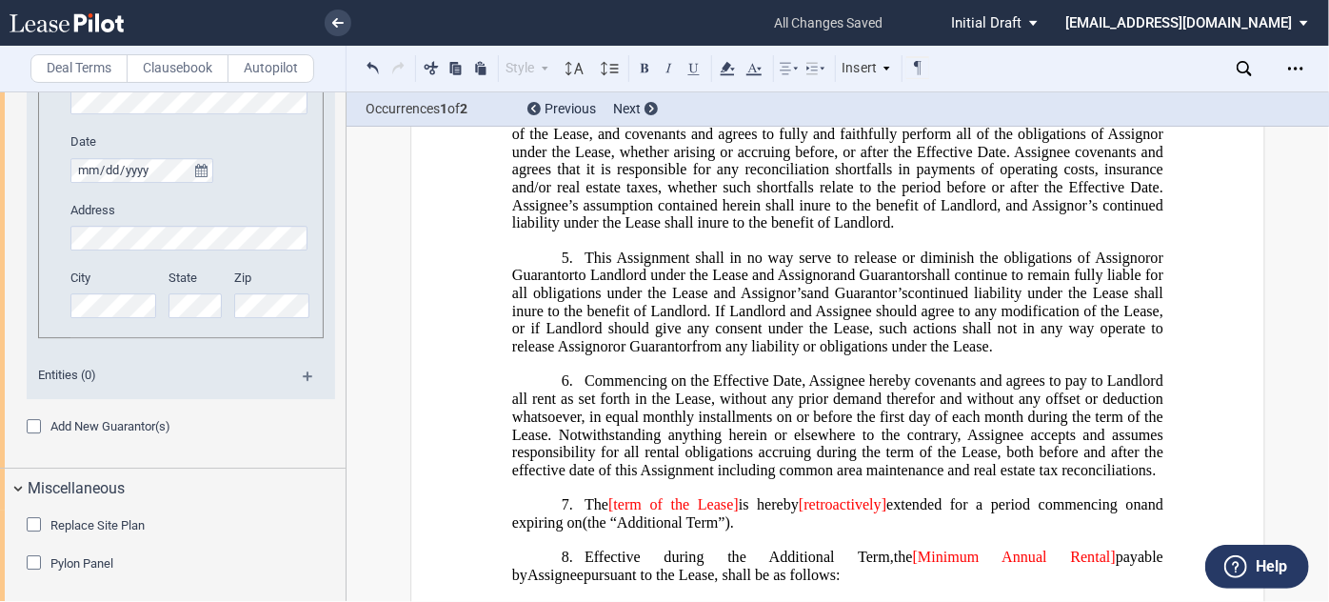
scroll to position [876, 0]
click at [1032, 354] on h1 "5. This Assignment shall in no way serve to release or diminish the obligations…" at bounding box center [837, 301] width 651 height 107
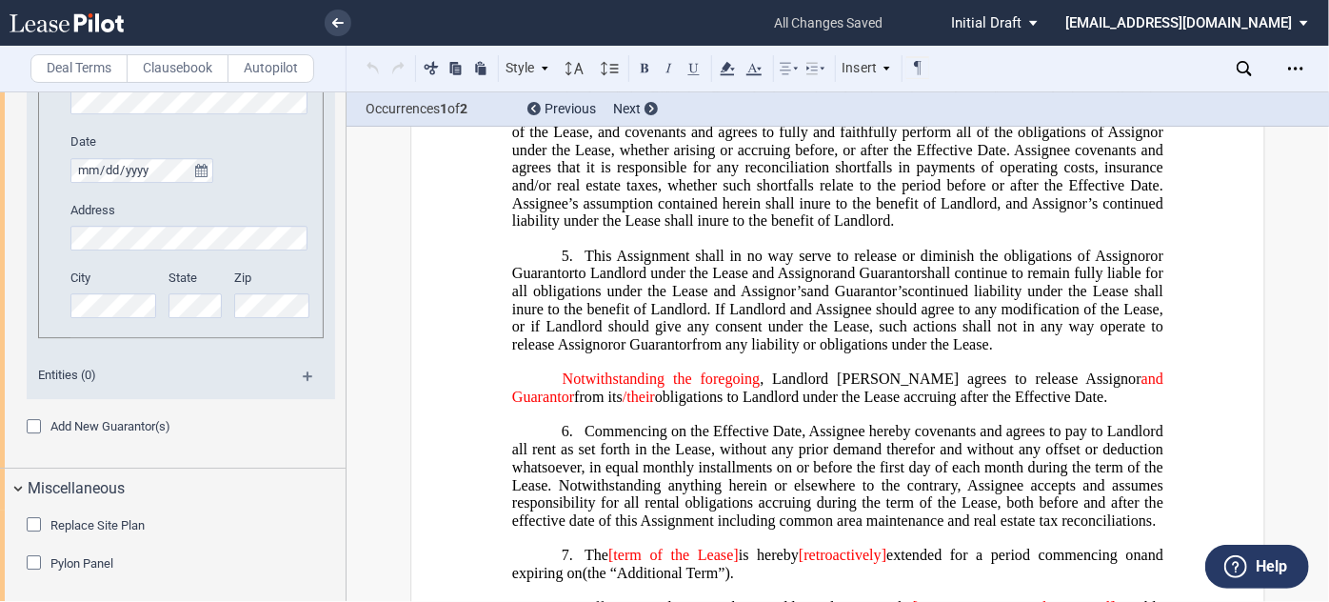
click at [553, 407] on p "Notwithstanding the foregoing , Landlord hereby agrees to release Assignor and …" at bounding box center [837, 388] width 651 height 35
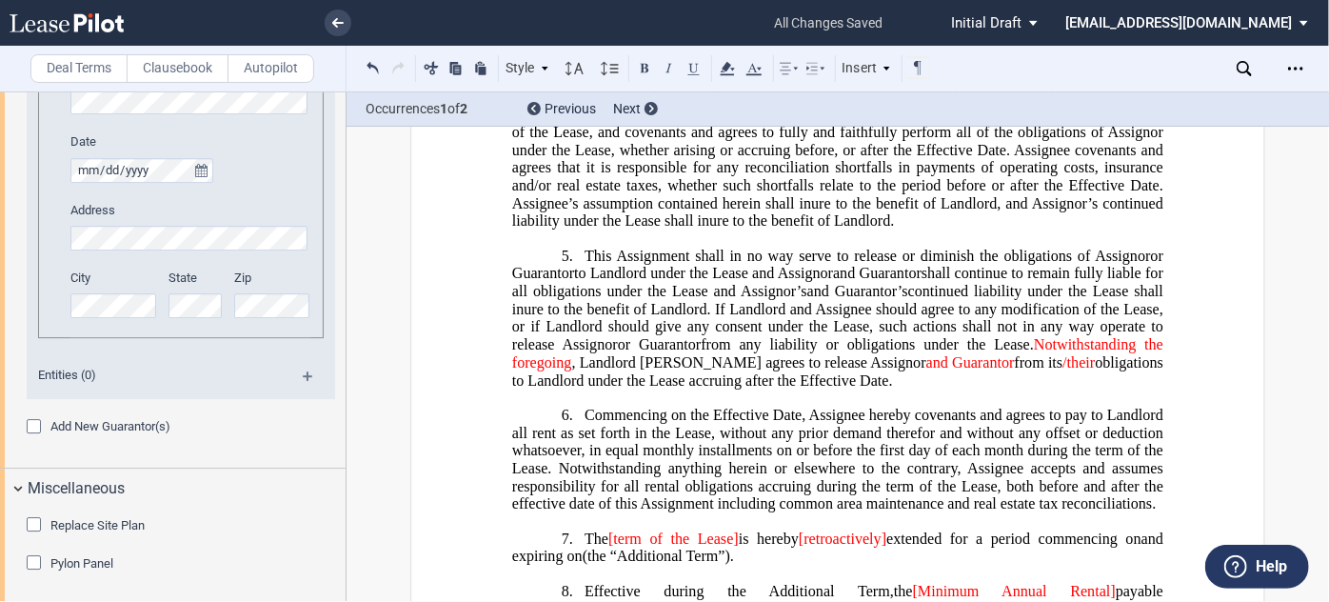
click at [1062, 371] on span "/their" at bounding box center [1078, 362] width 32 height 17
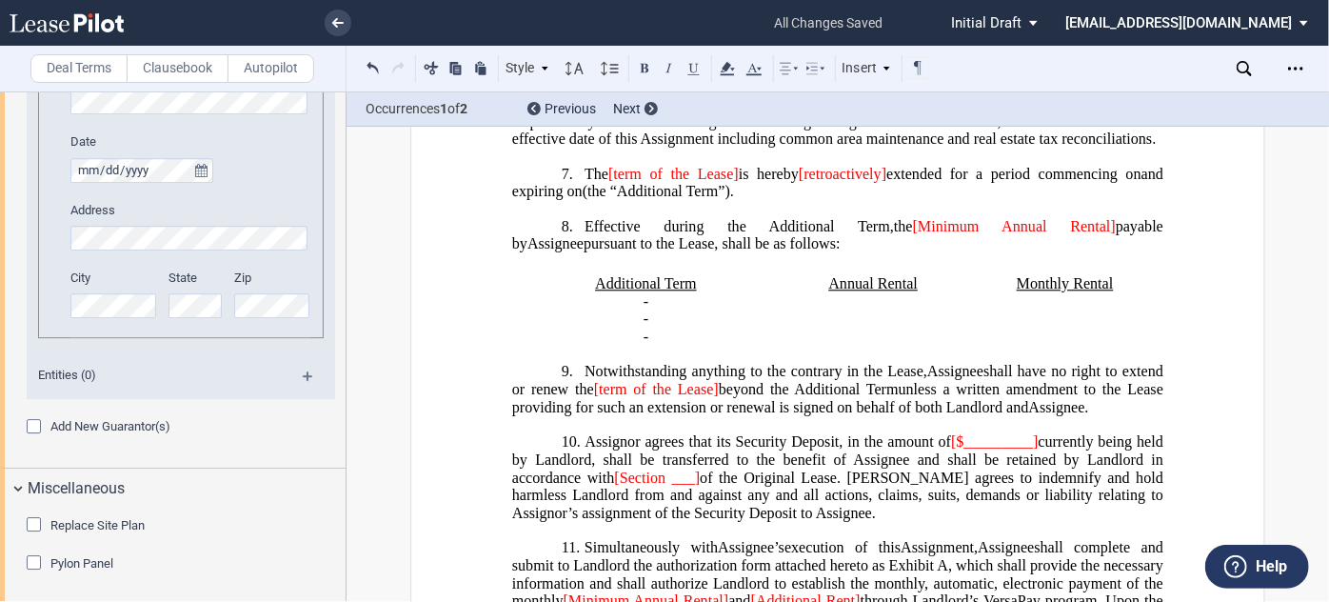
scroll to position [1243, 0]
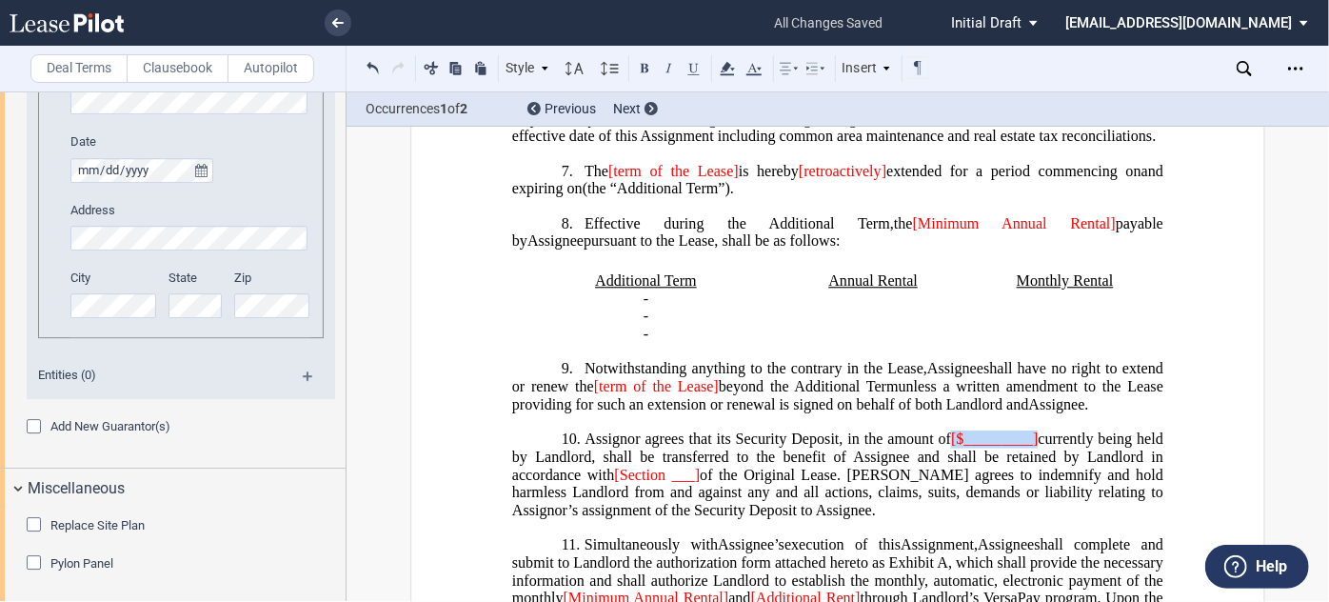
drag, startPoint x: 1032, startPoint y: 487, endPoint x: 946, endPoint y: 489, distance: 85.7
click at [946, 489] on span "Assignor agrees that its Security Deposit, in the amount of [$_________] curren…" at bounding box center [839, 474] width 655 height 88
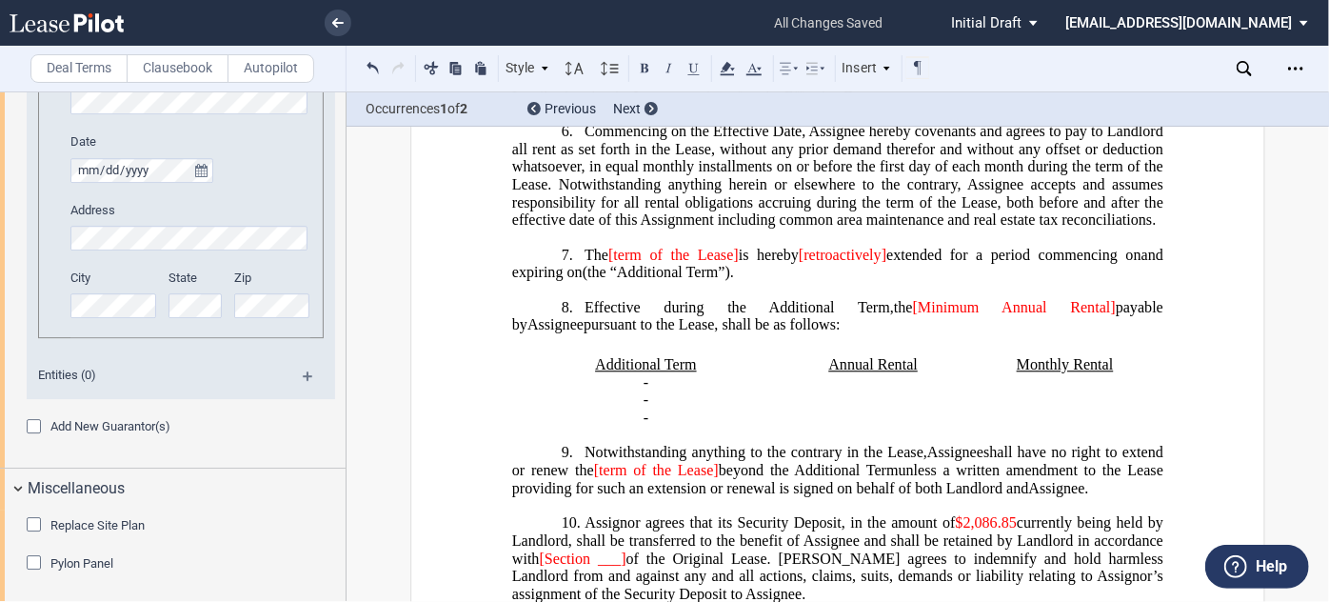
scroll to position [1159, 0]
drag, startPoint x: 738, startPoint y: 301, endPoint x: 609, endPoint y: 308, distance: 128.7
click at [609, 282] on span "The [term of the Lease] is hereby [retroactively] extended for a period commenc…" at bounding box center [839, 265] width 655 height 34
drag, startPoint x: 840, startPoint y: 304, endPoint x: 751, endPoint y: 314, distance: 89.2
click at [751, 265] on span "[retroactively]" at bounding box center [788, 256] width 88 height 17
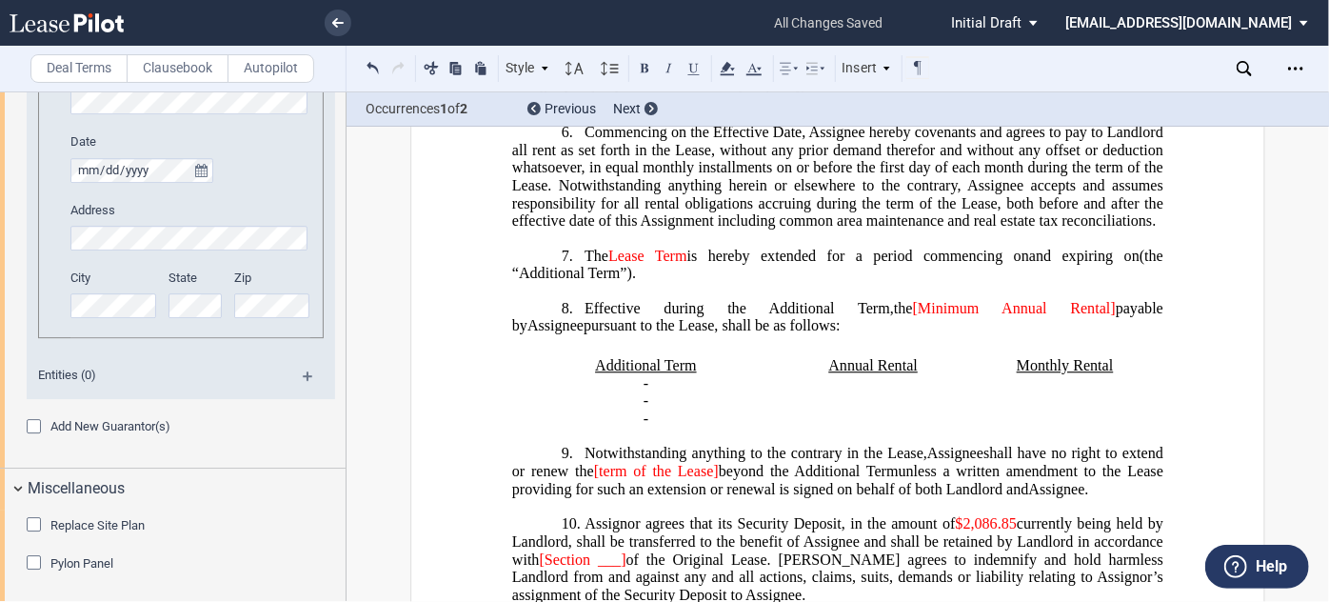
click at [913, 317] on span "[Minimum Annual Rental]" at bounding box center [1014, 308] width 203 height 17
drag, startPoint x: 972, startPoint y: 359, endPoint x: 923, endPoint y: 360, distance: 48.6
click at [923, 317] on span "Minimum Annual Rental]" at bounding box center [1016, 308] width 200 height 17
click at [1024, 317] on span "Minimum Guaranteed Rental]" at bounding box center [1007, 308] width 217 height 17
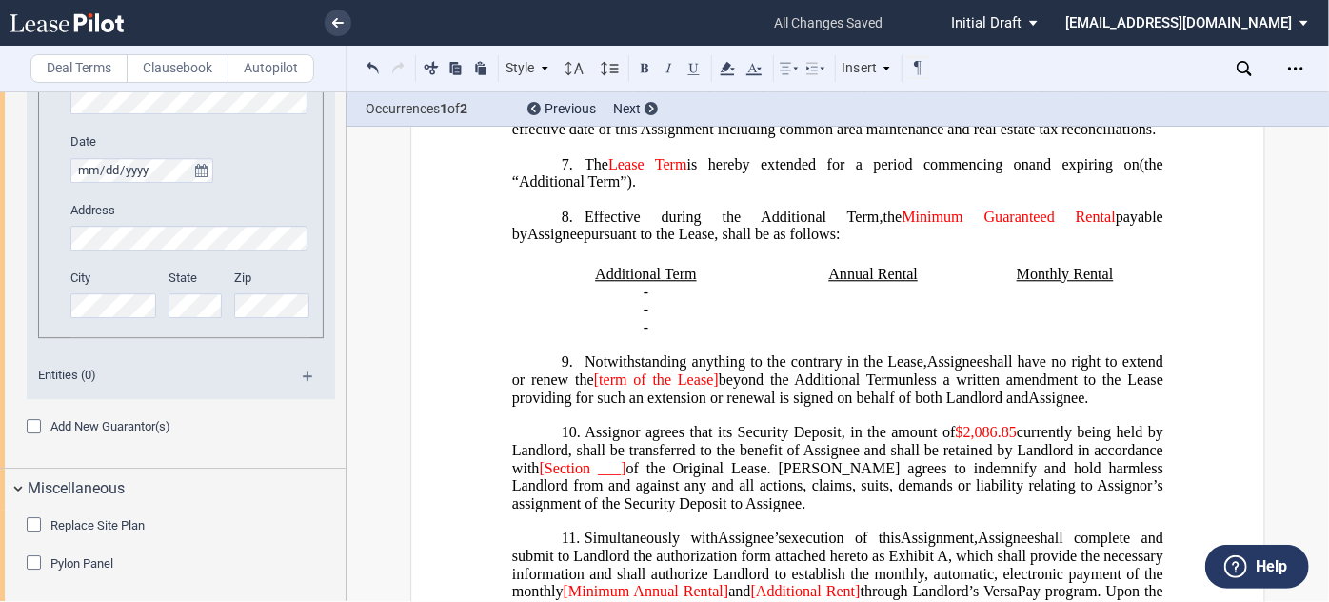
scroll to position [1281, 0]
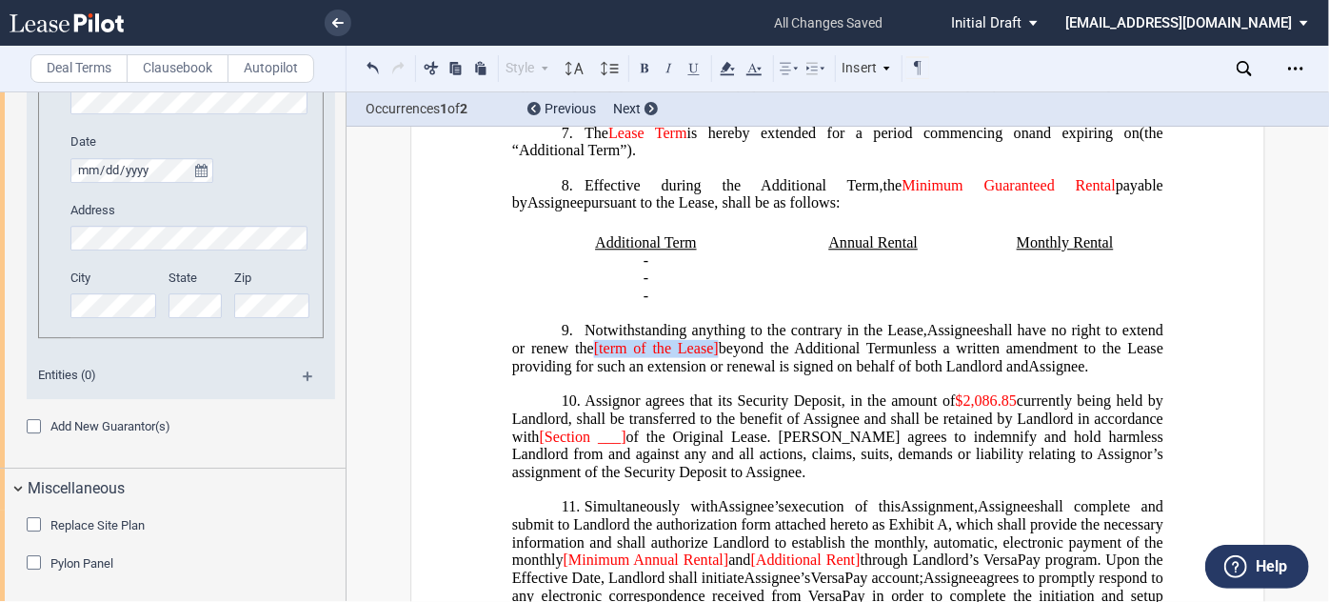
drag, startPoint x: 716, startPoint y: 393, endPoint x: 594, endPoint y: 395, distance: 121.9
click at [594, 357] on span "shall have no right to extend or renew the [term of the Lease] beyond the Addit…" at bounding box center [839, 340] width 655 height 34
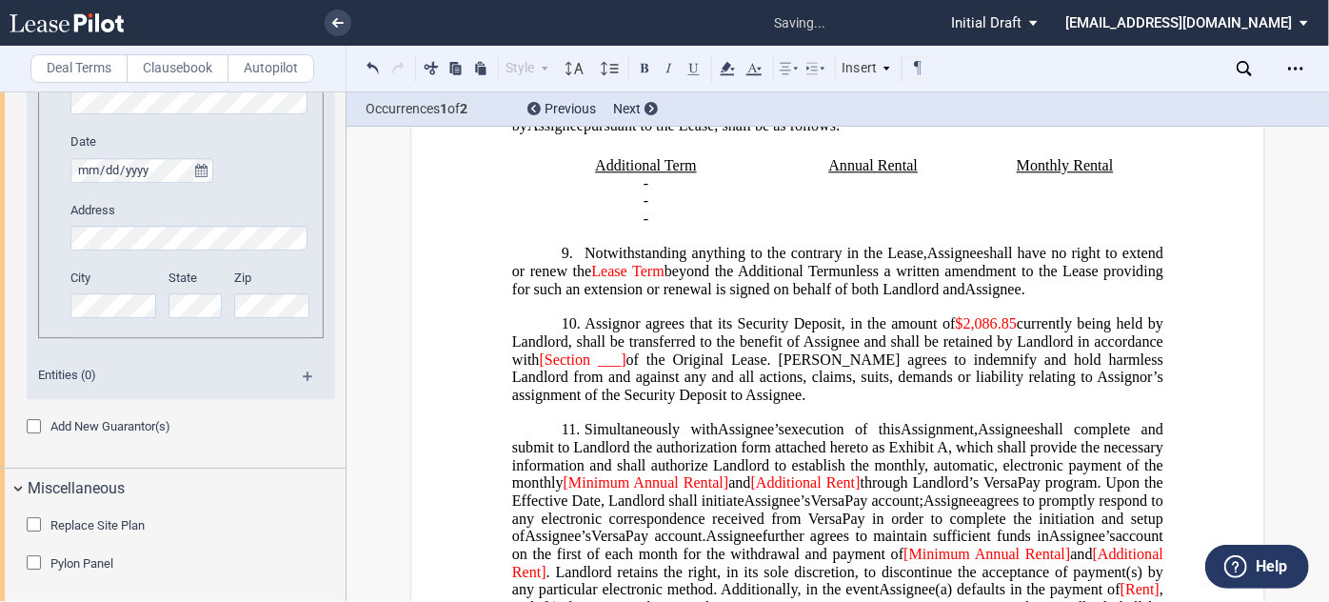
scroll to position [1360, 0]
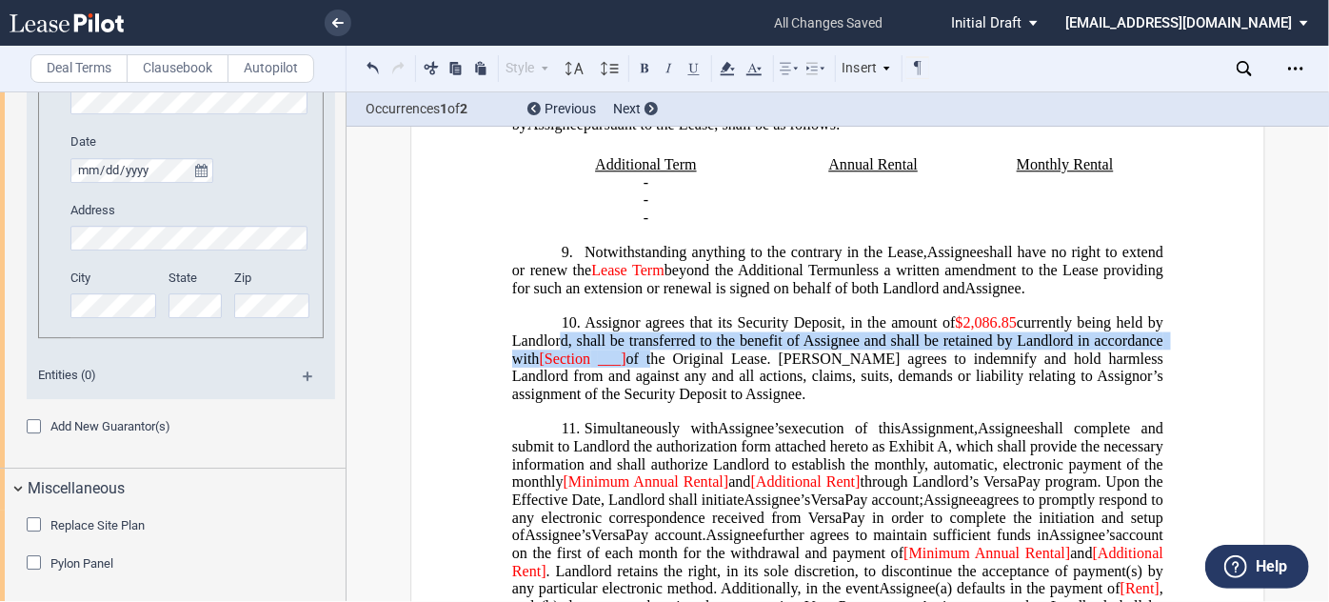
drag, startPoint x: 642, startPoint y: 406, endPoint x: 552, endPoint y: 398, distance: 89.8
click at [552, 398] on span "Assignor agrees that its Security Deposit, in the amount of ﻿$2,086.85 currentl…" at bounding box center [839, 358] width 655 height 88
click at [546, 403] on span "of the Original Lease. [PERSON_NAME] agrees to indemnify and hold harmless Land…" at bounding box center [839, 376] width 655 height 52
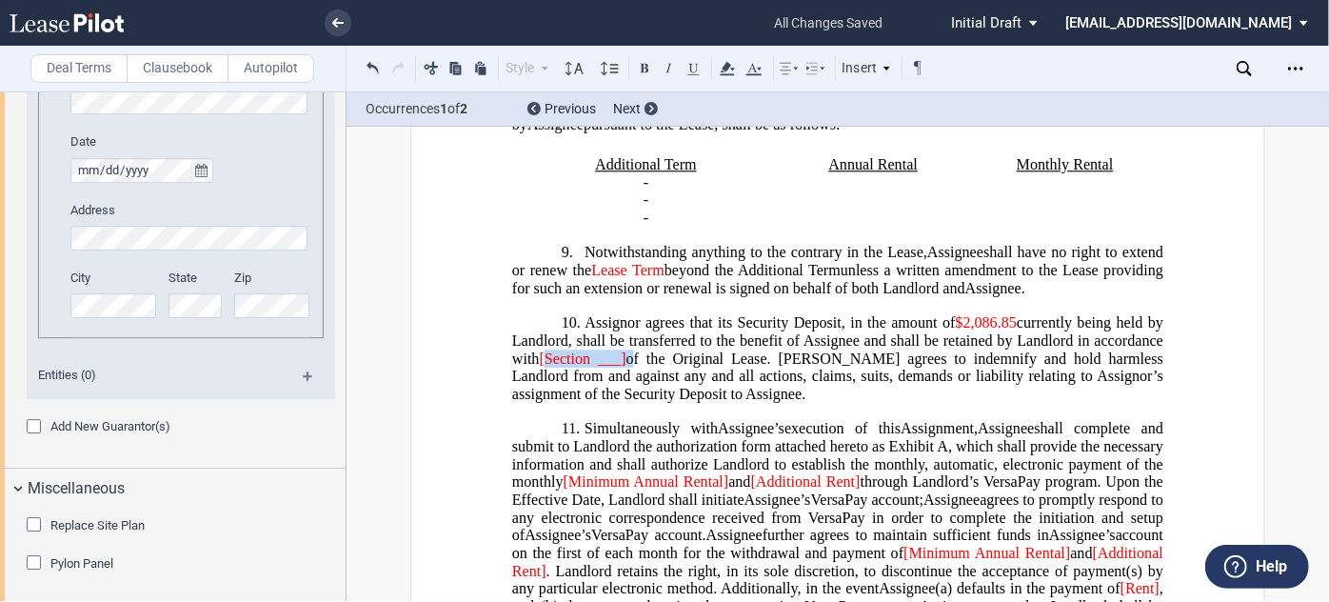
drag, startPoint x: 627, startPoint y: 407, endPoint x: 544, endPoint y: 399, distance: 84.2
click at [544, 399] on span "Assignor agrees that its Security Deposit, in the amount of ﻿$2,086.85 currentl…" at bounding box center [839, 358] width 655 height 88
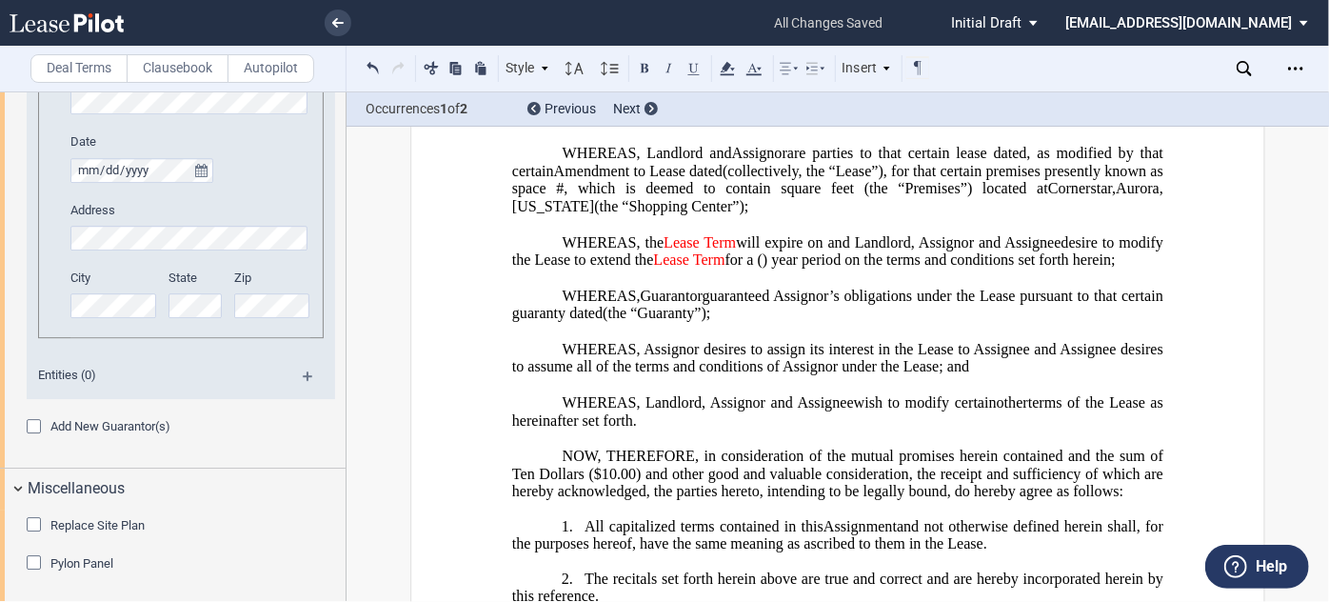
scroll to position [286, 0]
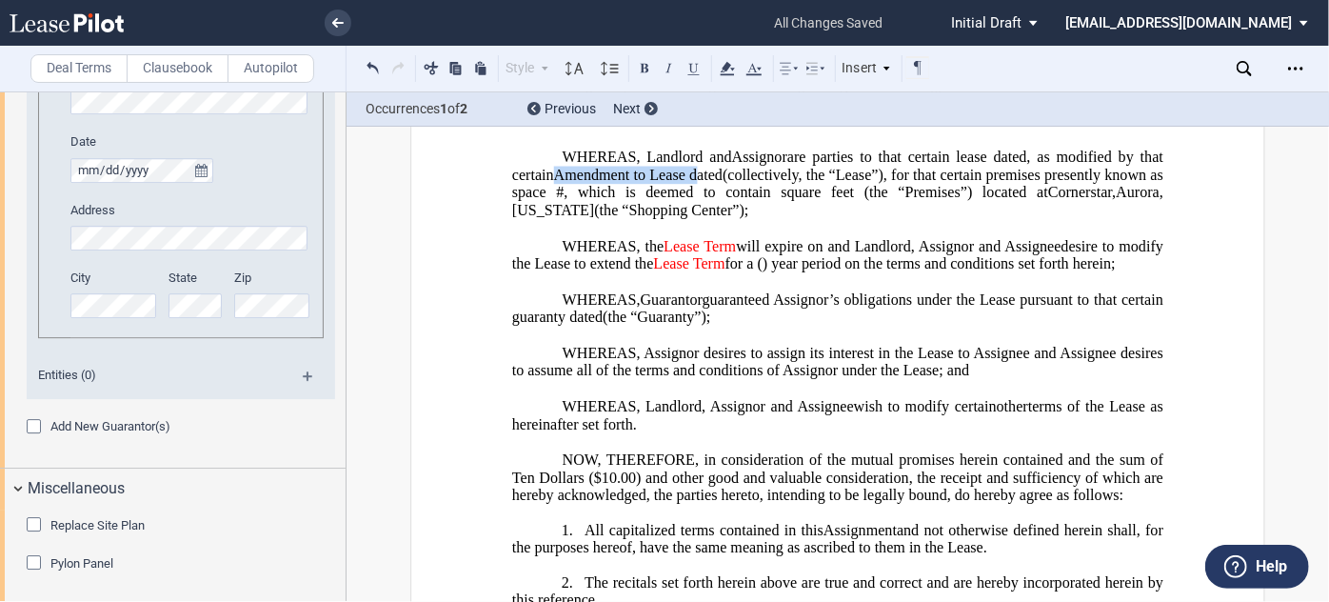
click at [687, 184] on span "Amendment to Lease dated" at bounding box center [638, 175] width 169 height 17
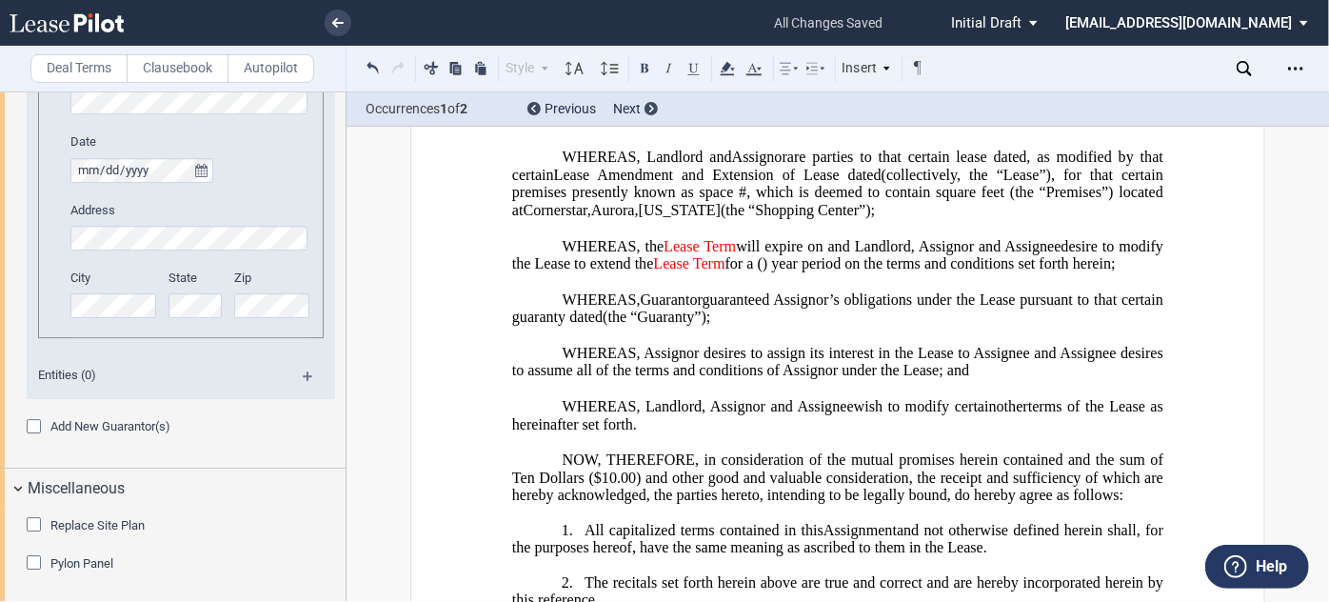
click at [1140, 183] on span ", as modified by that certain" at bounding box center [839, 166] width 655 height 34
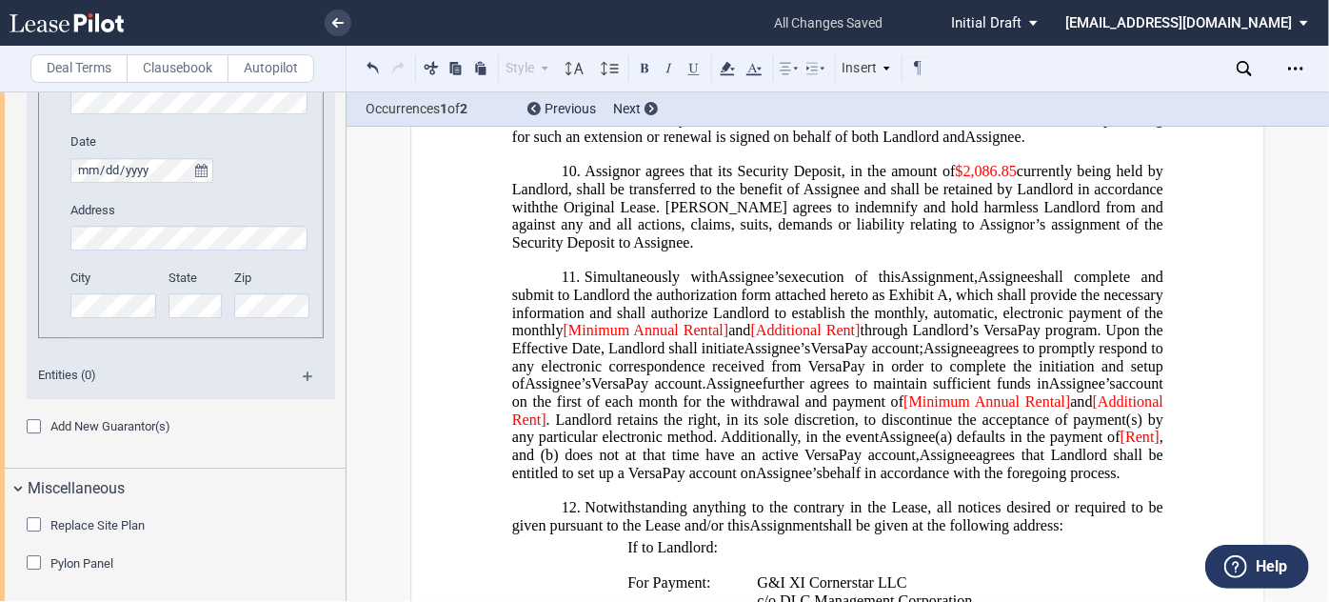
scroll to position [1593, 0]
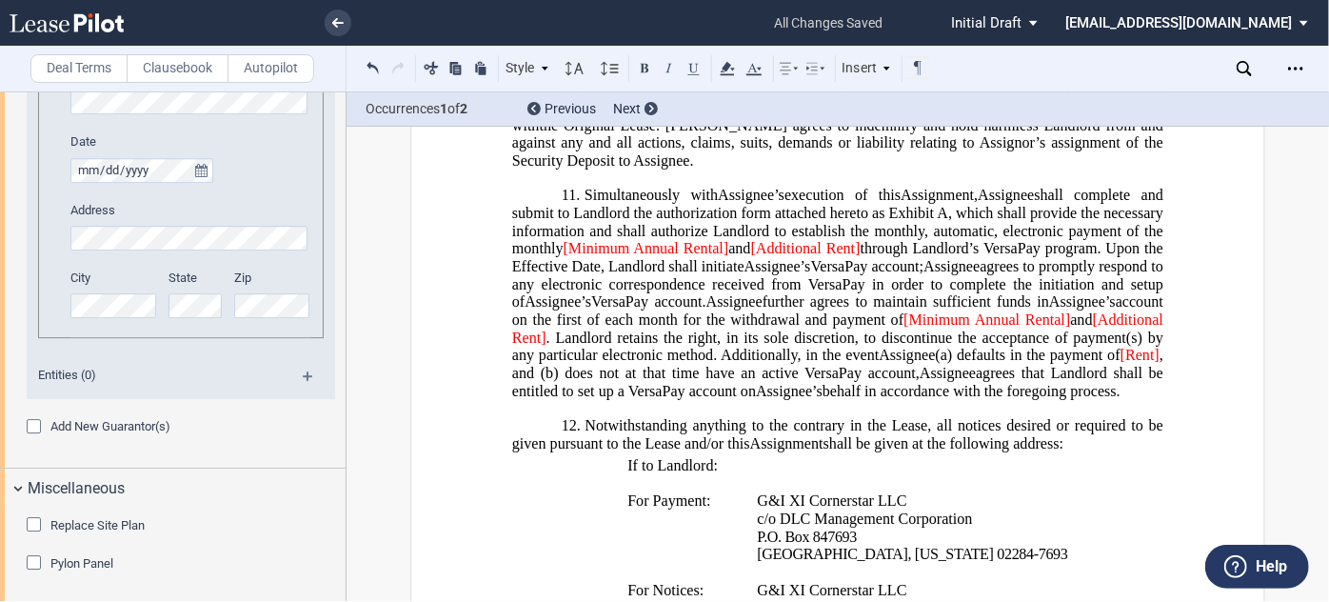
drag, startPoint x: 627, startPoint y: 470, endPoint x: 464, endPoint y: 263, distance: 264.4
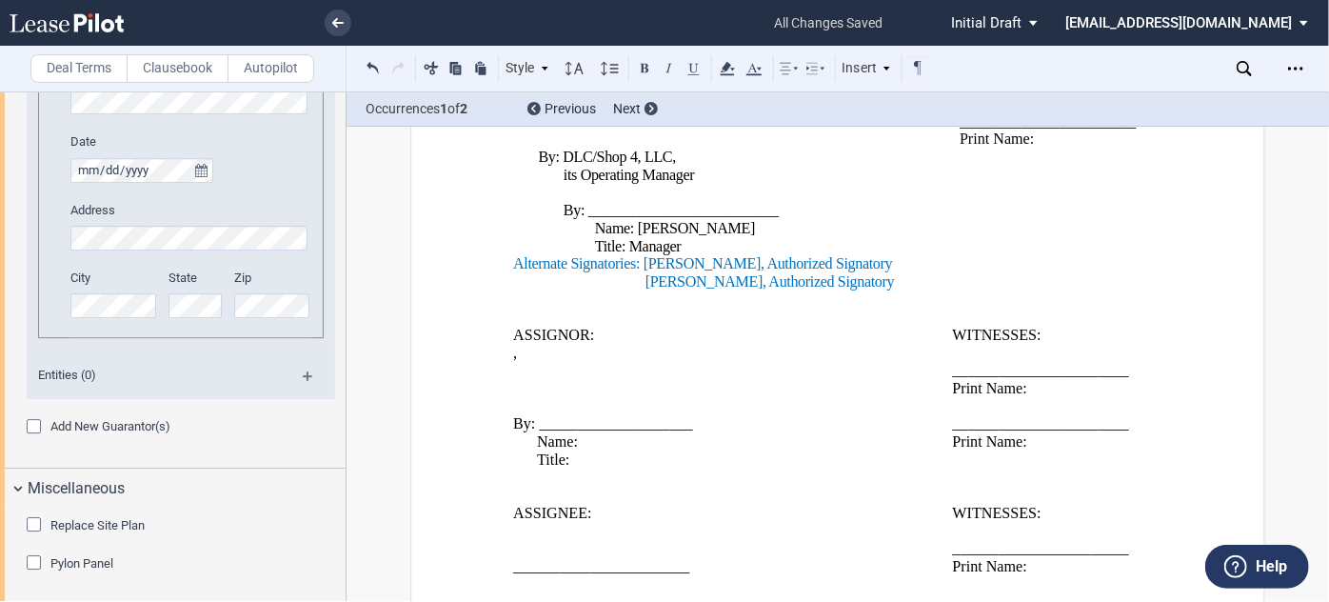
scroll to position [3789, 0]
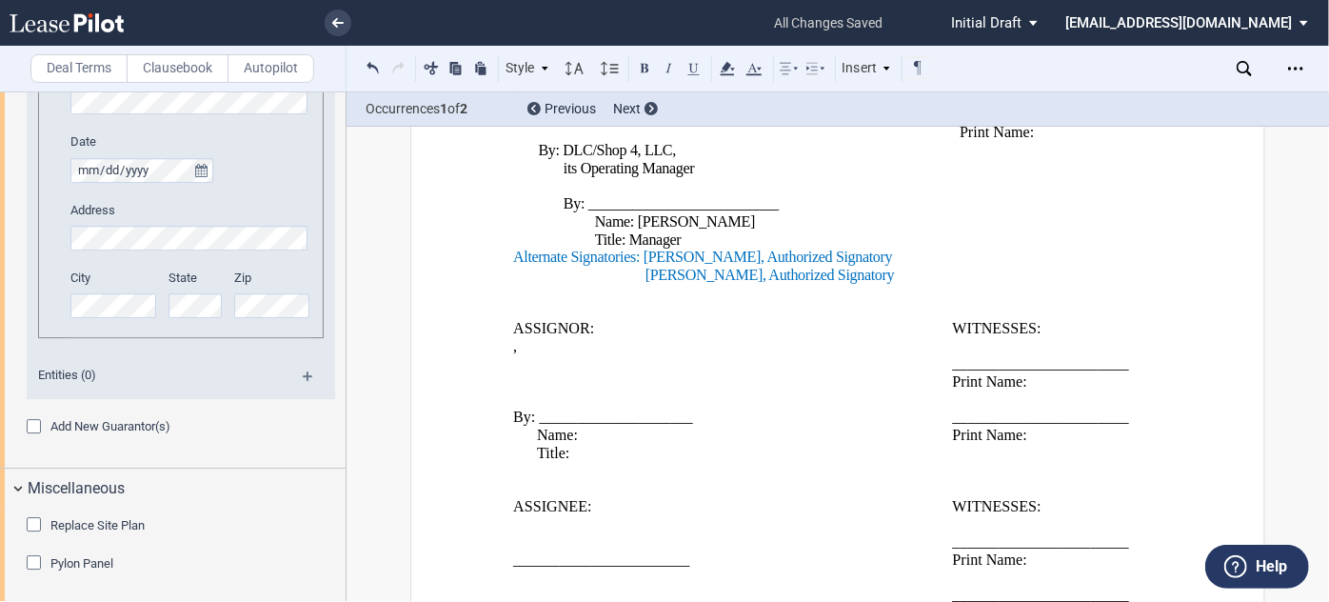
click at [883, 285] on p "[PERSON_NAME], Authorized Signatory" at bounding box center [802, 276] width 314 height 18
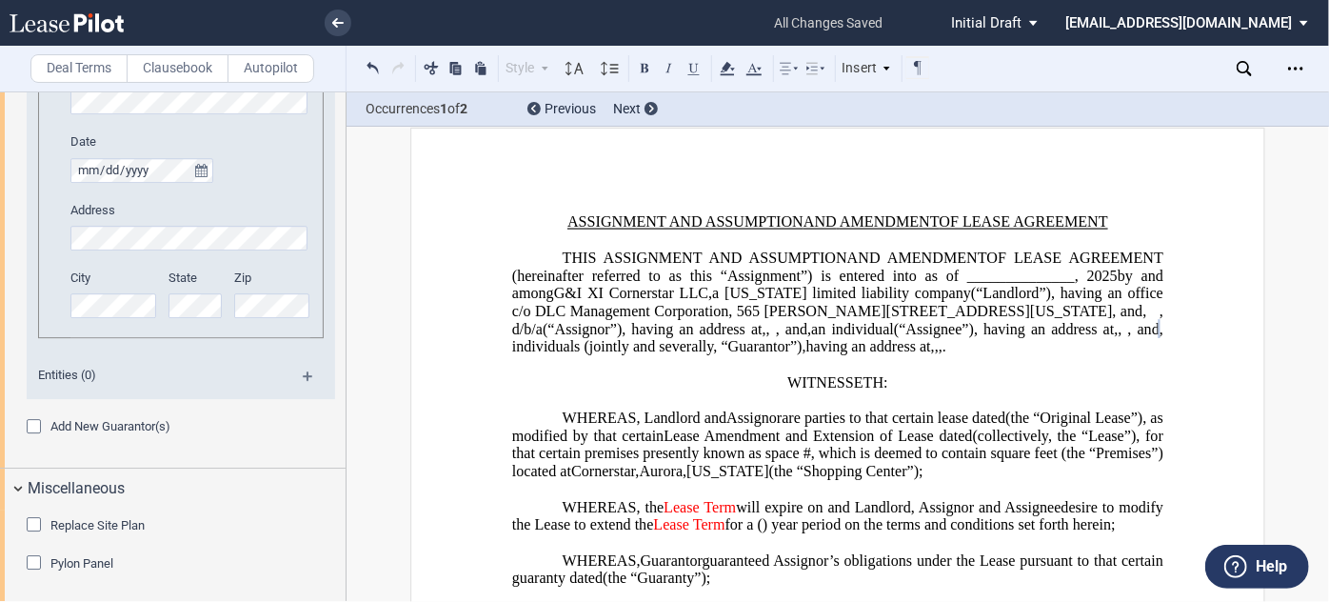
scroll to position [0, 0]
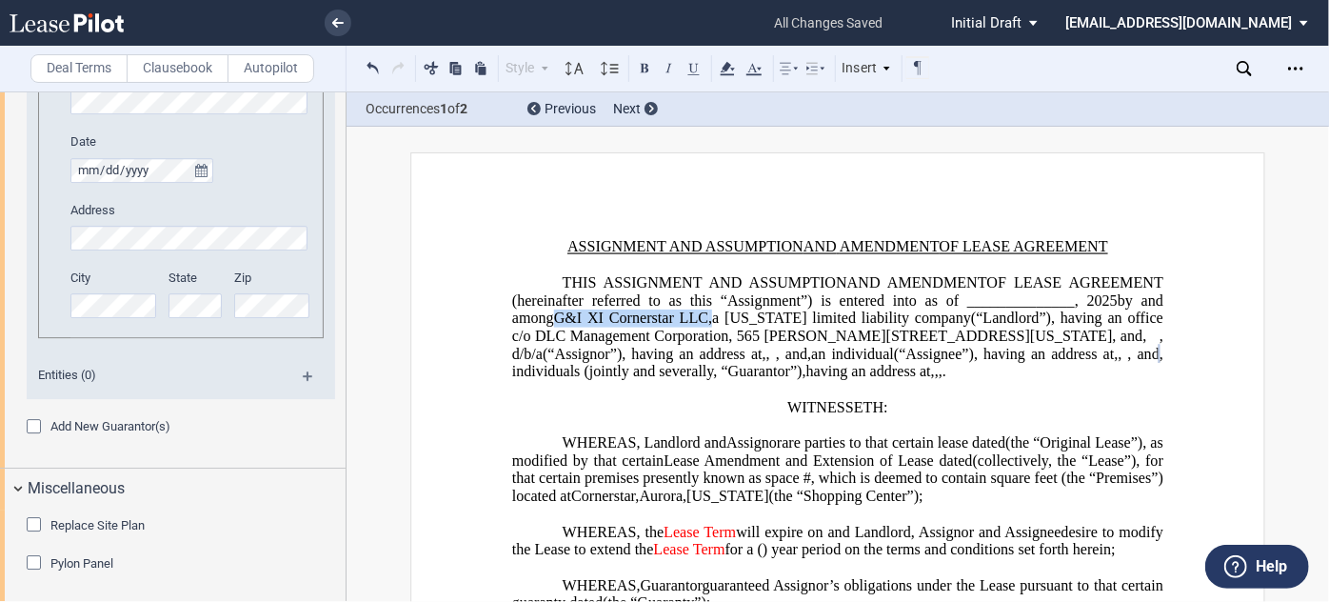
drag, startPoint x: 601, startPoint y: 313, endPoint x: 762, endPoint y: 308, distance: 161.0
click at [762, 308] on span "OF LEASE AGREEMENT (hereinafter referred to as this “Assignment”) is entered in…" at bounding box center [839, 309] width 655 height 70
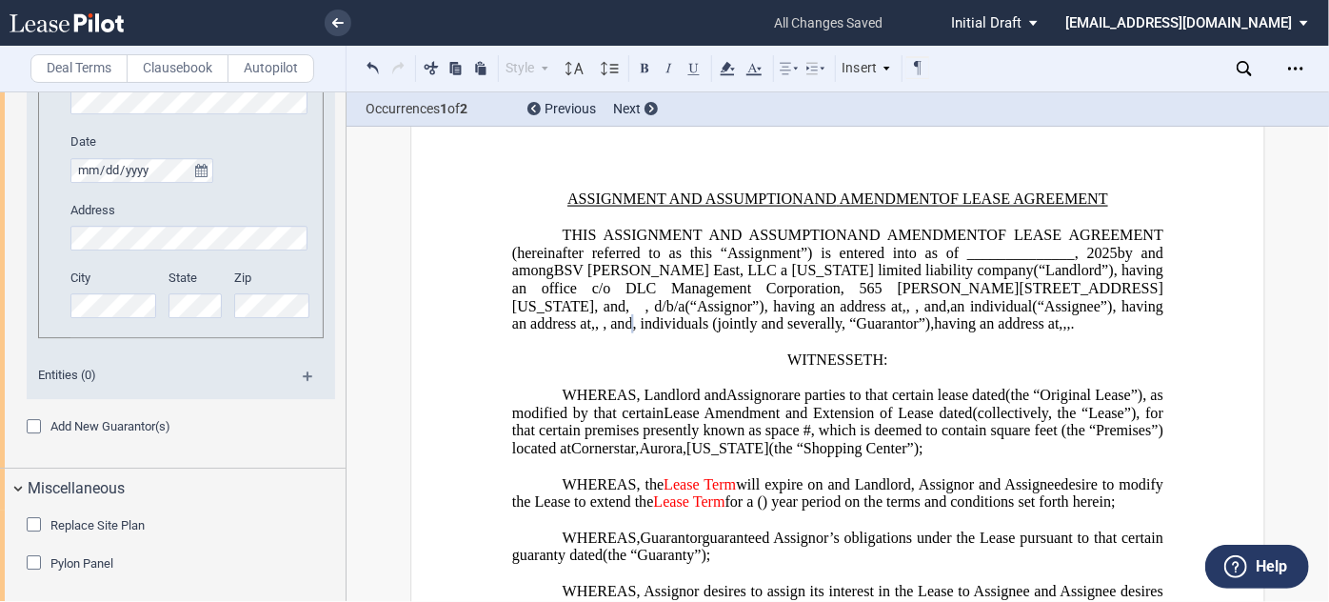
scroll to position [48, 0]
drag, startPoint x: 939, startPoint y: 493, endPoint x: 1063, endPoint y: 497, distance: 124.8
click at [1063, 456] on span "Premises”) located at [GEOGRAPHIC_DATA] , [GEOGRAPHIC_DATA] , [US_STATE] (the “…" at bounding box center [839, 439] width 655 height 34
click at [940, 457] on span "[US_STATE]" at bounding box center [899, 448] width 82 height 17
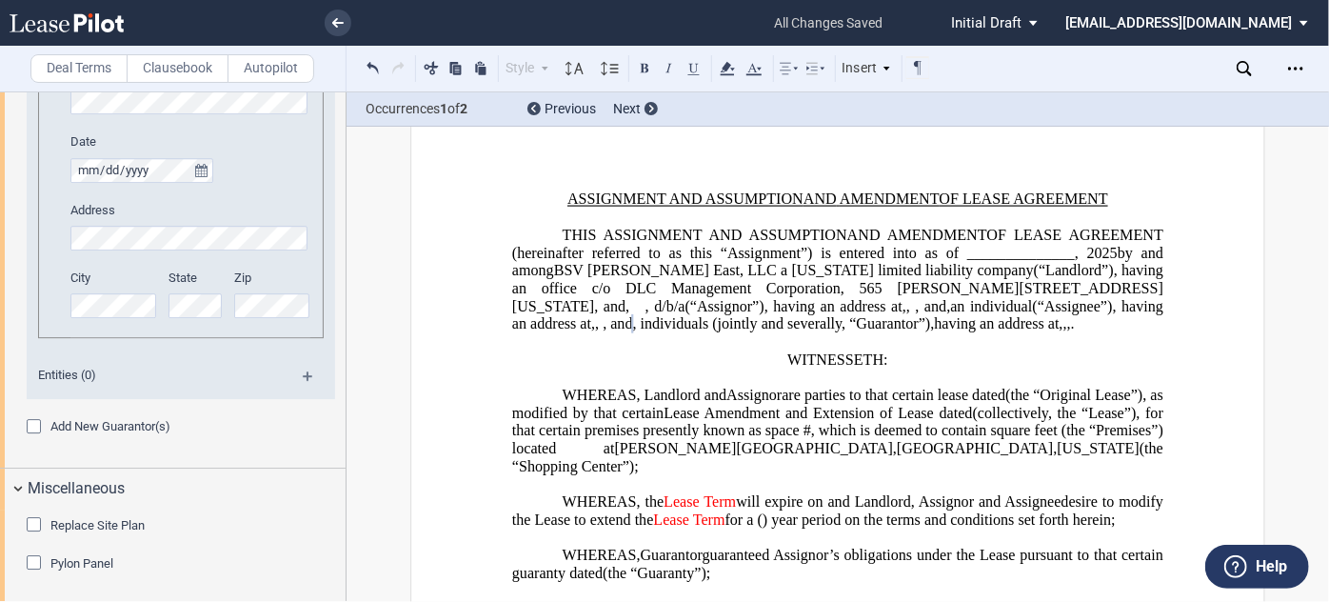
click at [1026, 369] on p "WITNESSETH:" at bounding box center [837, 360] width 651 height 18
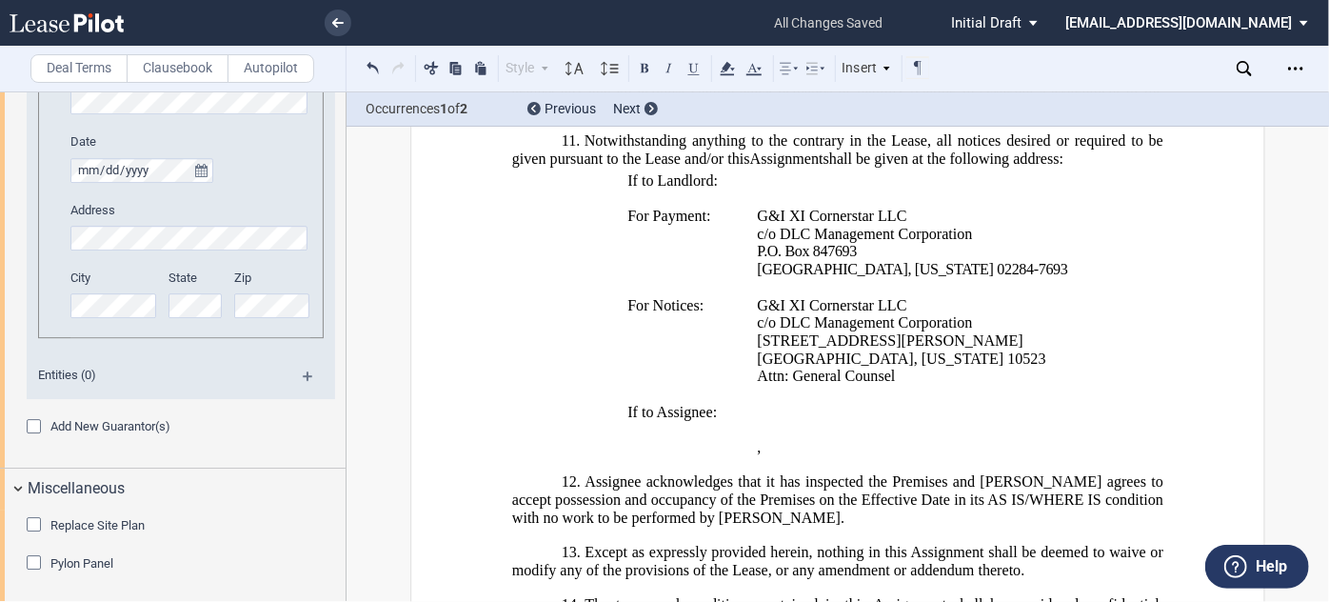
scroll to position [1667, 0]
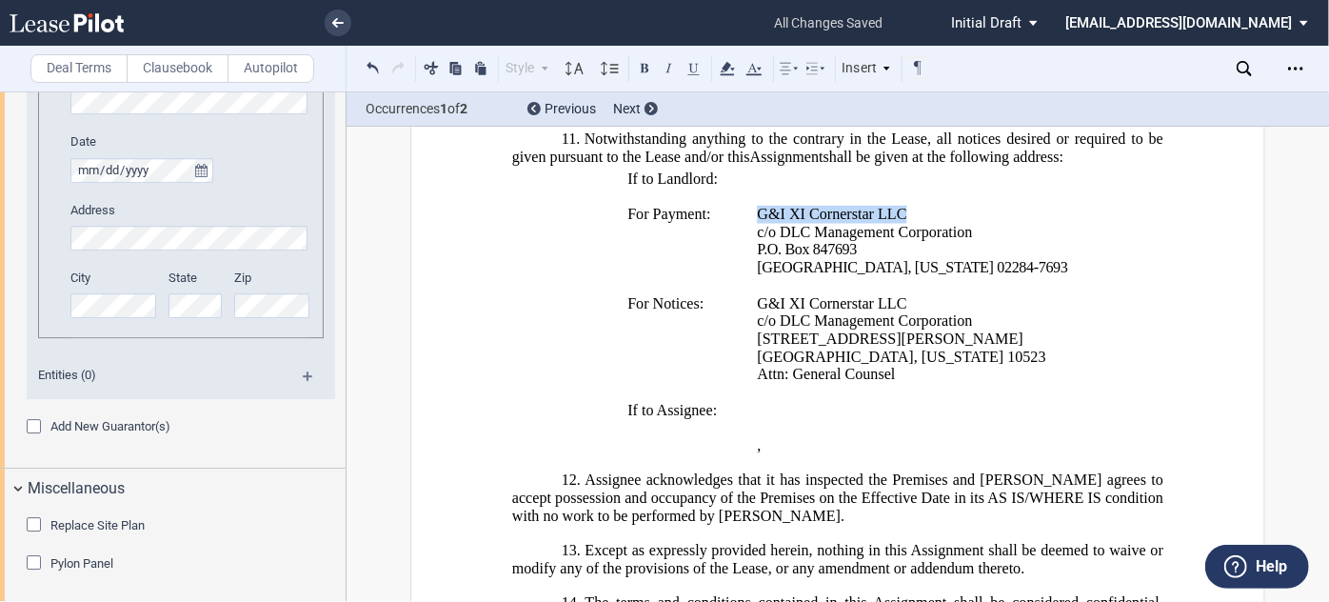
drag, startPoint x: 903, startPoint y: 253, endPoint x: 754, endPoint y: 256, distance: 149.5
click at [758, 224] on p "G&I XI Cornerstar LLC" at bounding box center [918, 215] width 321 height 18
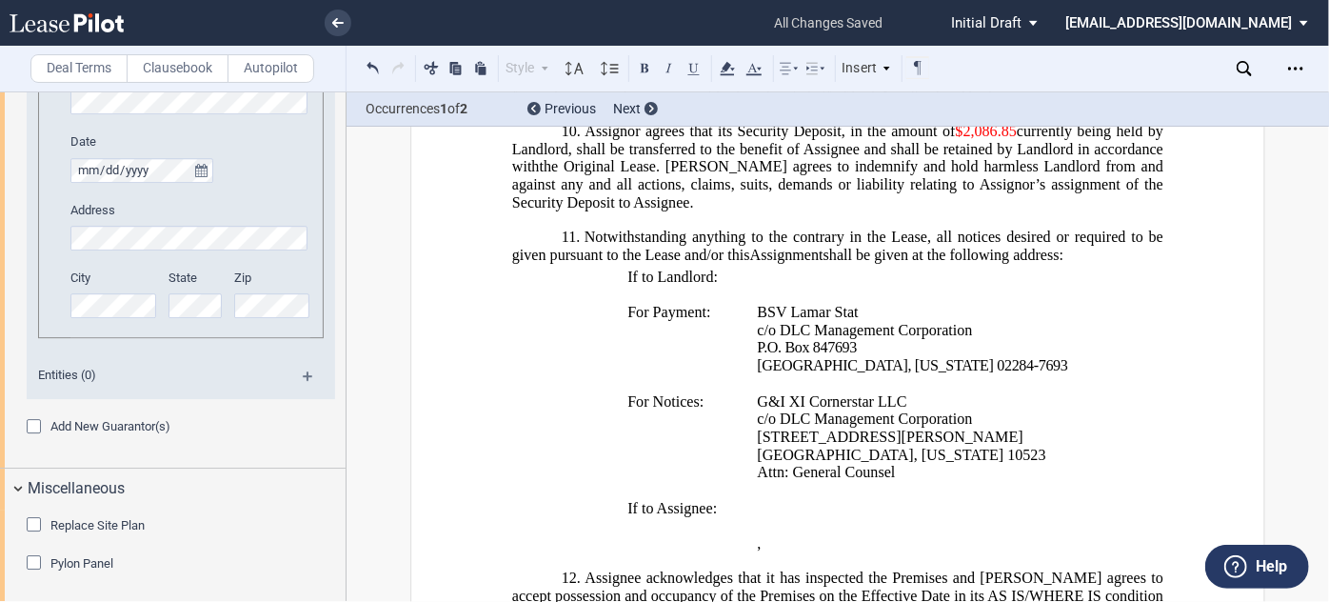
scroll to position [1570, 0]
drag, startPoint x: 906, startPoint y: 439, endPoint x: 758, endPoint y: 449, distance: 148.9
click at [758, 410] on p "G&I XI Cornerstar LLC" at bounding box center [917, 401] width 320 height 18
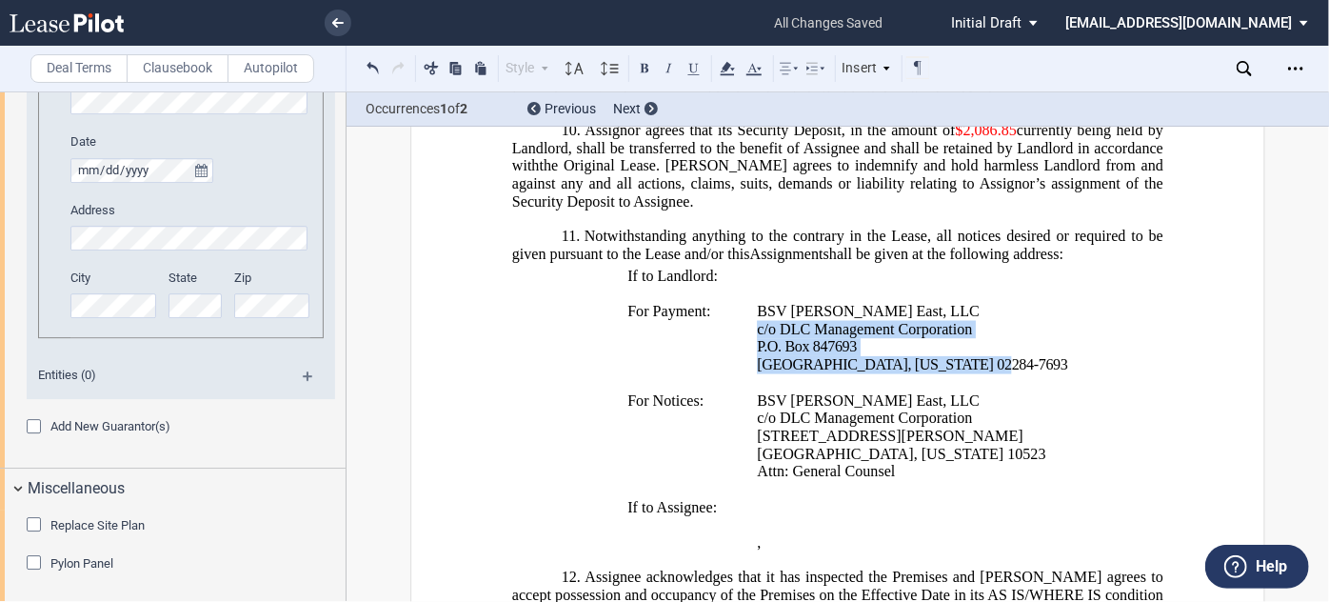
drag, startPoint x: 959, startPoint y: 407, endPoint x: 755, endPoint y: 369, distance: 207.3
click at [755, 369] on td "[PERSON_NAME] Fargo Bank, National Association ﻿BSV [PERSON_NAME] East, LLC c/o…" at bounding box center [918, 338] width 336 height 71
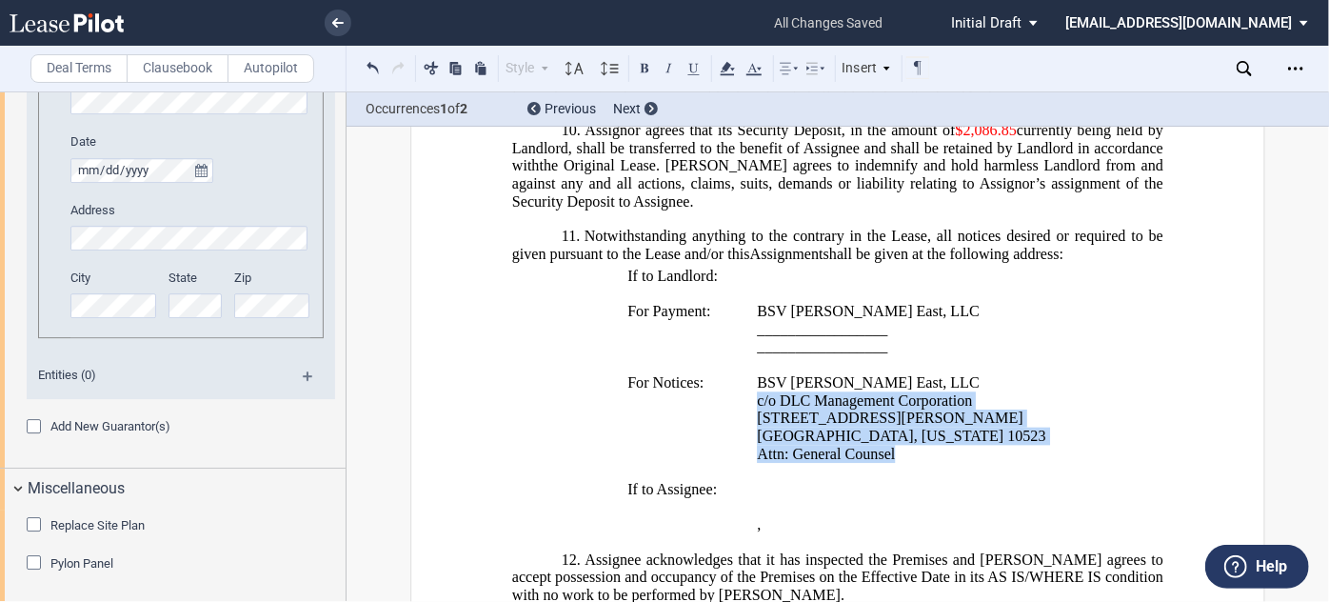
drag, startPoint x: 907, startPoint y: 497, endPoint x: 751, endPoint y: 447, distance: 163.8
click at [751, 447] on td "﻿BSV [PERSON_NAME] East, LLC c/o DLC Management Corporation [STREET_ADDRESS][PE…" at bounding box center [917, 427] width 335 height 107
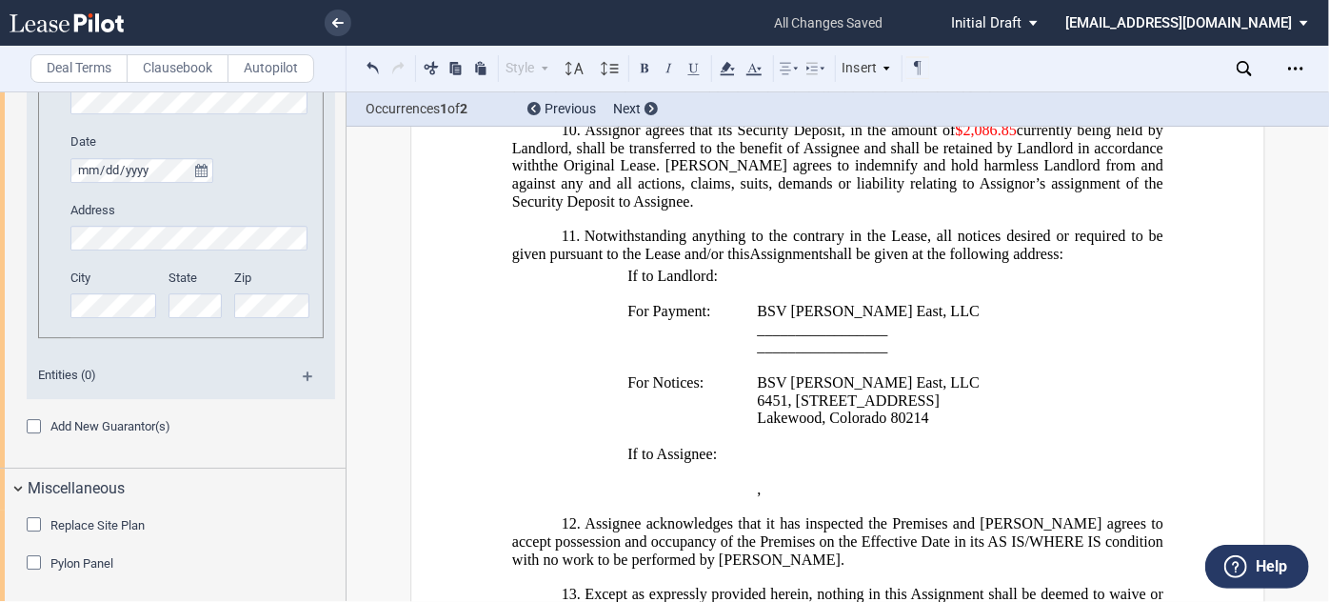
drag, startPoint x: 754, startPoint y: 447, endPoint x: 987, endPoint y: 441, distance: 233.3
click at [940, 409] on span "﻿[STREET_ADDRESS]" at bounding box center [848, 400] width 183 height 17
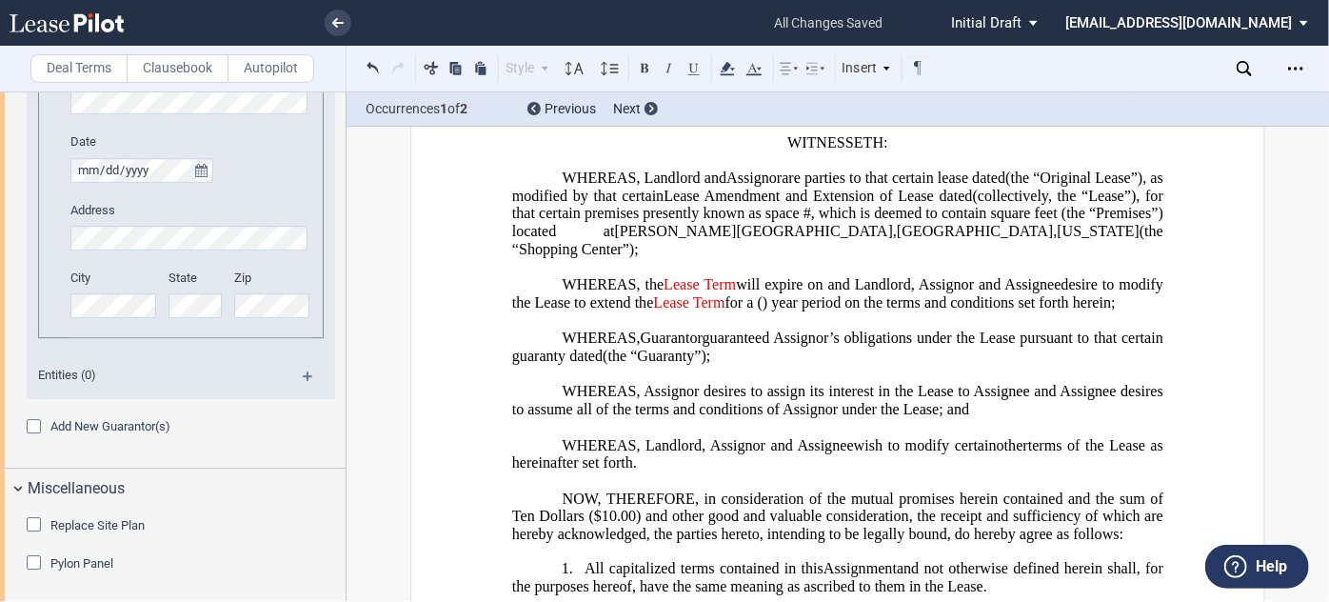
scroll to position [0, 0]
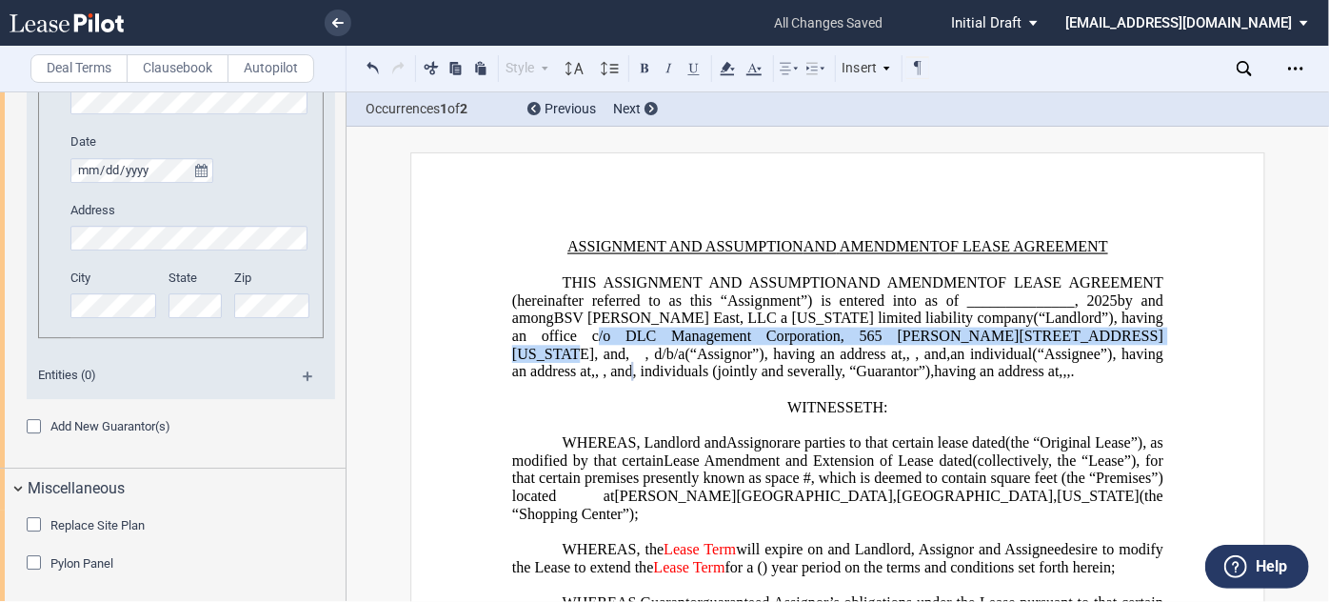
drag, startPoint x: 548, startPoint y: 334, endPoint x: 1077, endPoint y: 337, distance: 528.4
click at [1077, 337] on span "OF LEASE AGREEMENT (hereinafter referred to as this “Assignment”) is entered in…" at bounding box center [839, 318] width 655 height 88
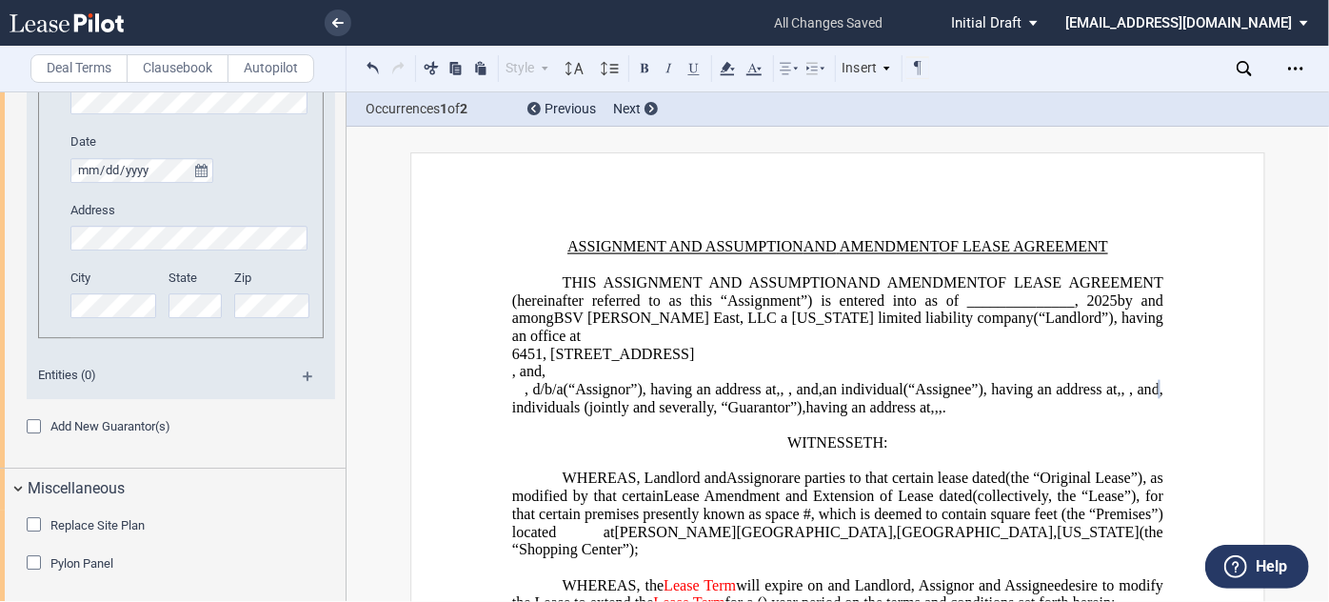
click at [512, 350] on span "6451, [STREET_ADDRESS]" at bounding box center [603, 353] width 183 height 17
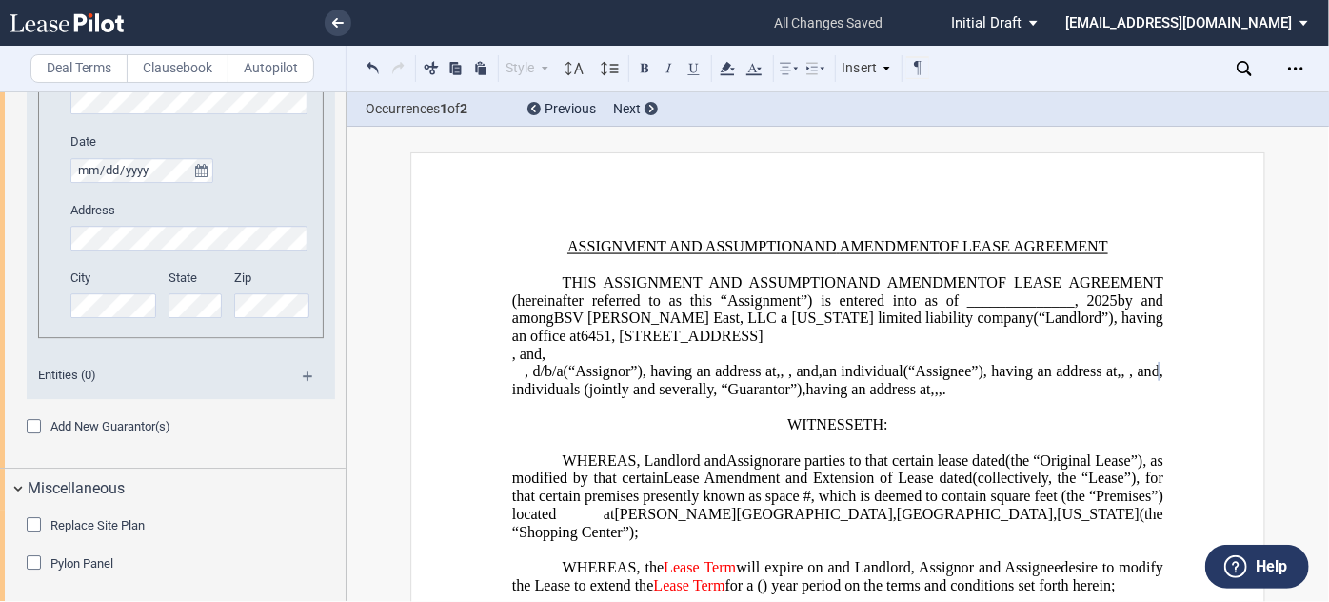
click at [809, 335] on p "THIS ASSIGNMENT AND ASSUMPTION AND ﻿ ﻿ FIRST AMENDMENT OF LEASE AGREEMENT (here…" at bounding box center [837, 336] width 651 height 125
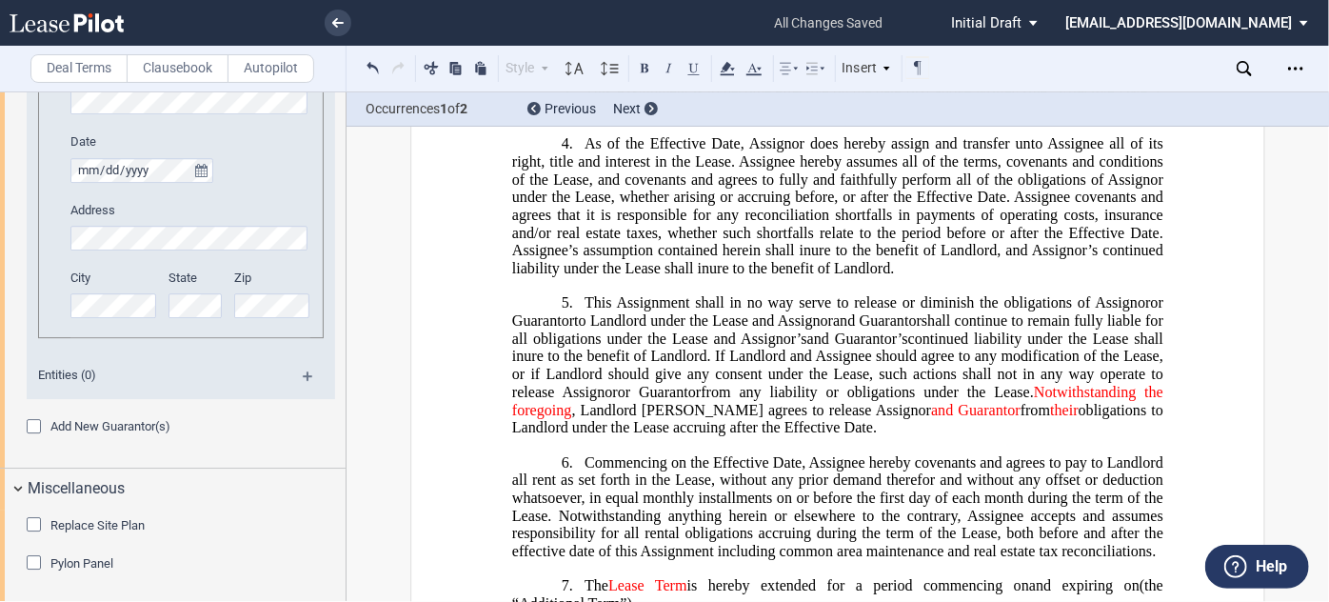
scroll to position [847, 0]
click at [1302, 67] on icon "Open Lease options menu" at bounding box center [1295, 68] width 15 height 15
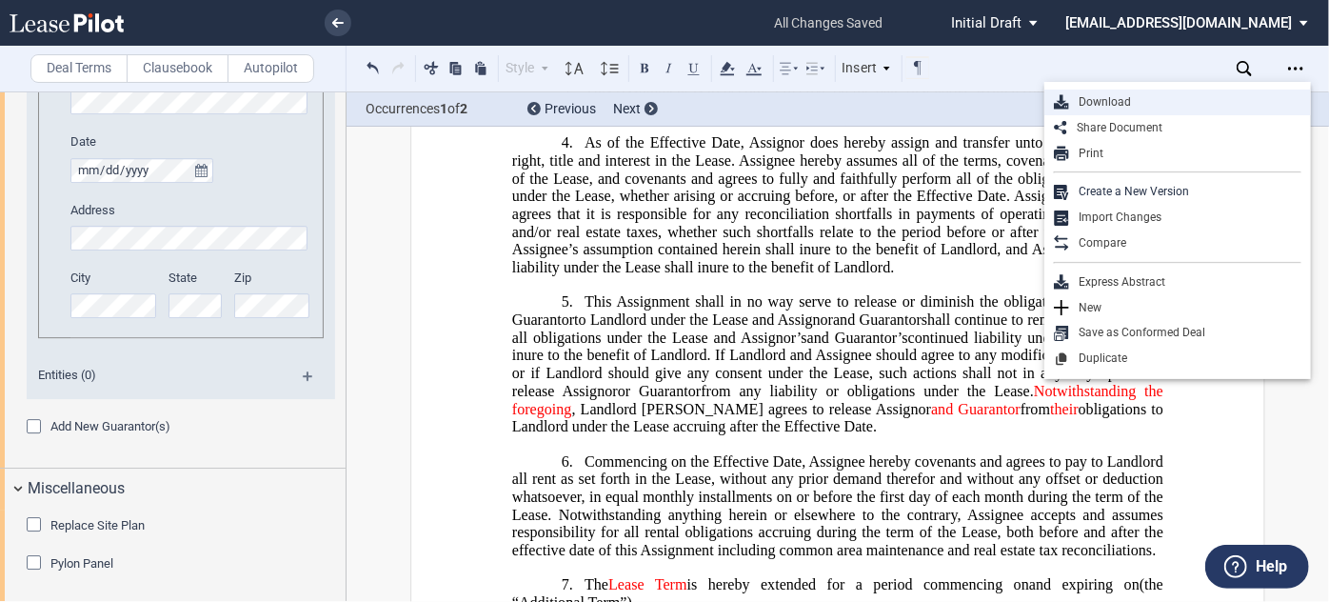
click at [1127, 101] on div "Download" at bounding box center [1185, 102] width 232 height 16
